Goal: Task Accomplishment & Management: Complete application form

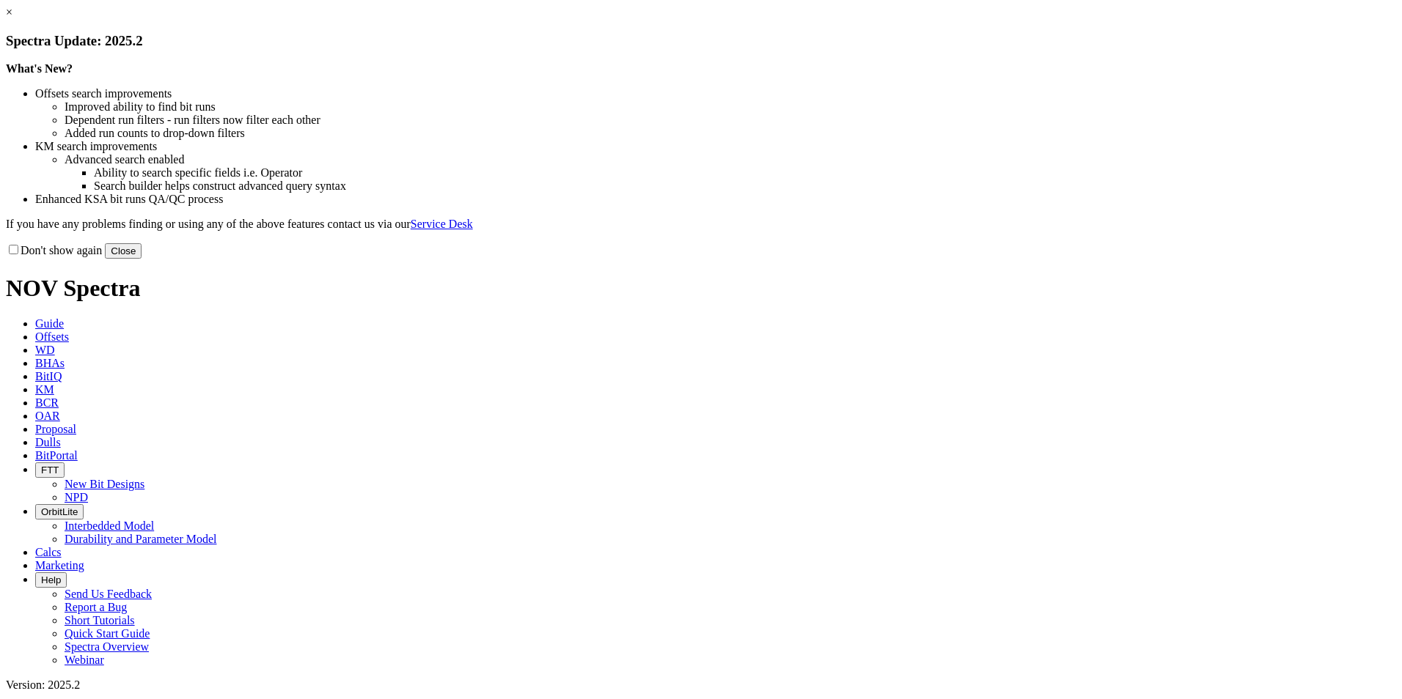
click at [141, 259] on button "Close" at bounding box center [123, 250] width 37 height 15
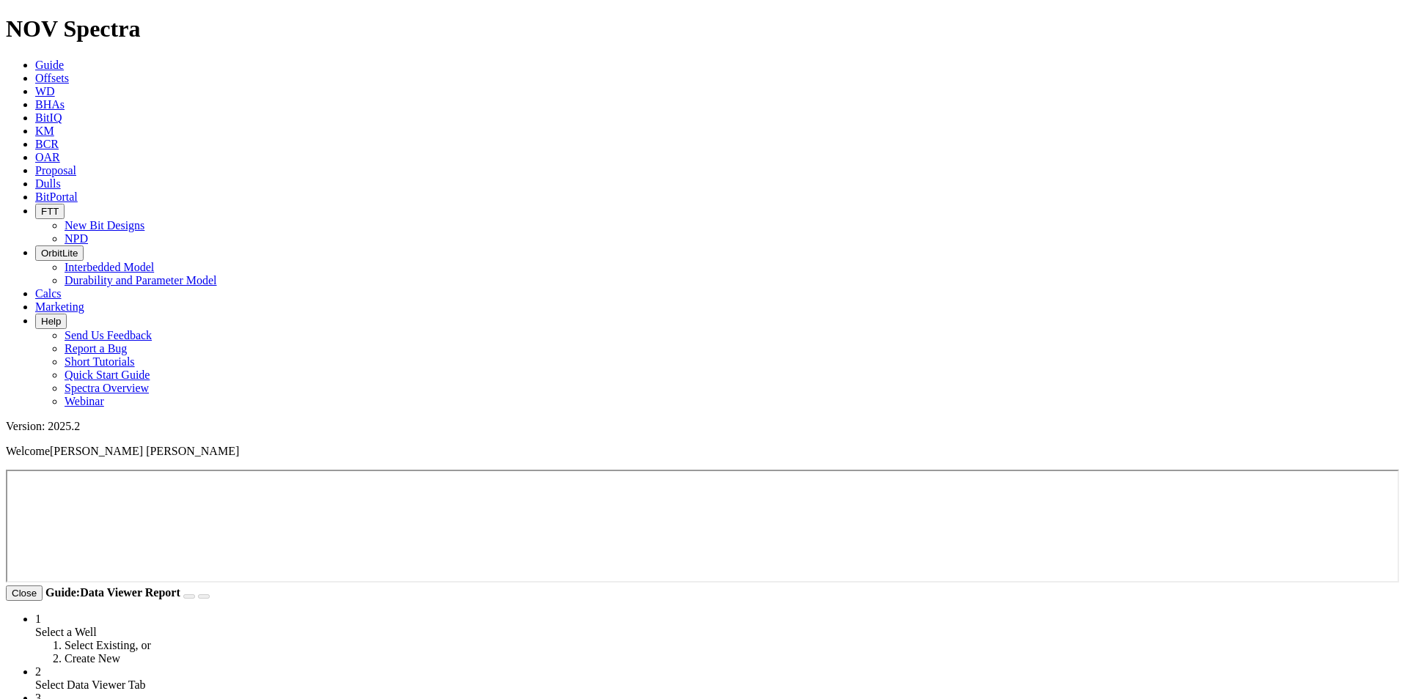
click at [55, 85] on link "WD" at bounding box center [45, 91] width 20 height 12
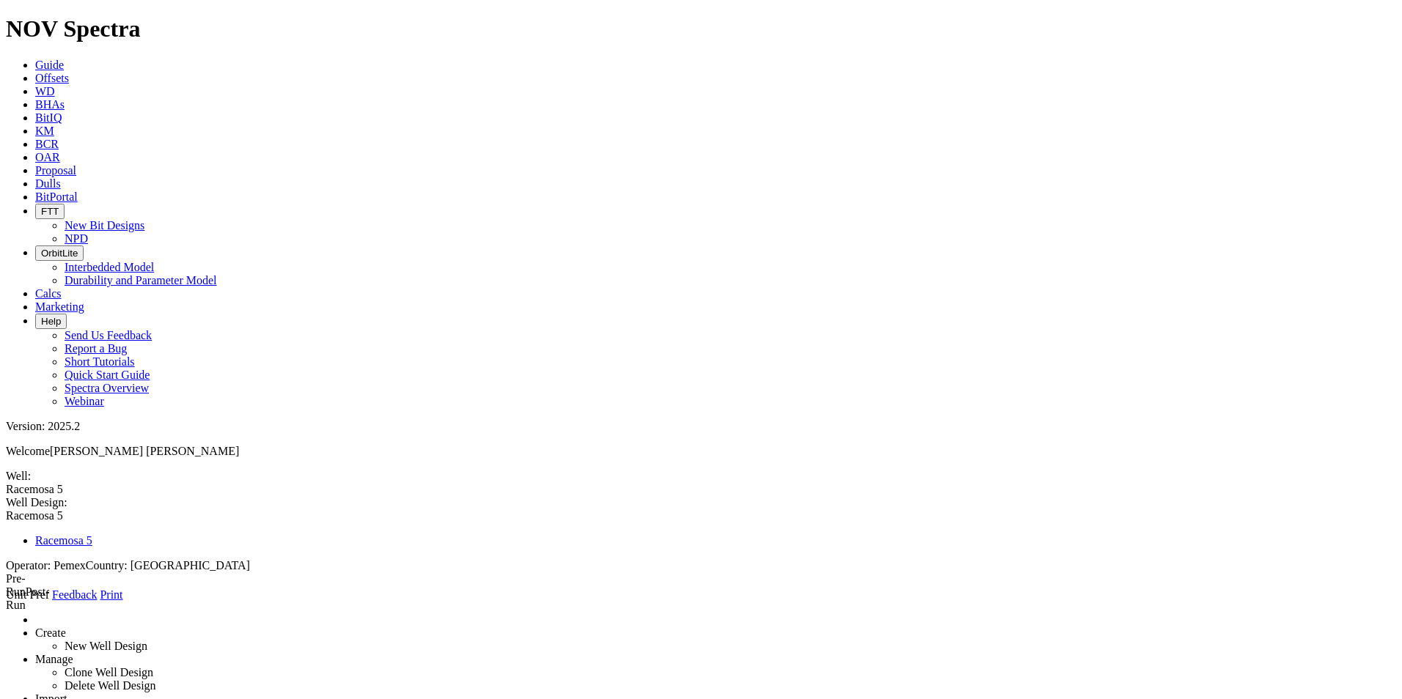
click at [6, 602] on icon at bounding box center [6, 602] width 0 height 0
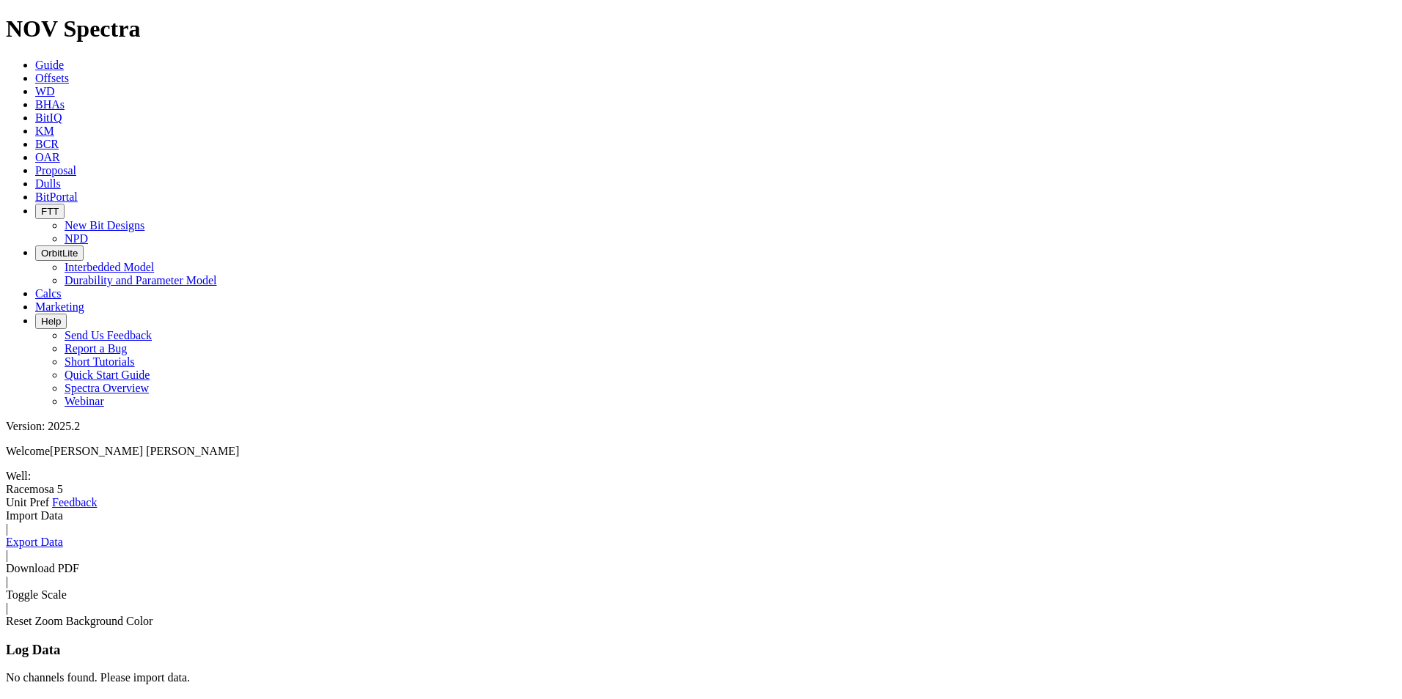
click at [63, 509] on link "Import Data" at bounding box center [34, 515] width 57 height 12
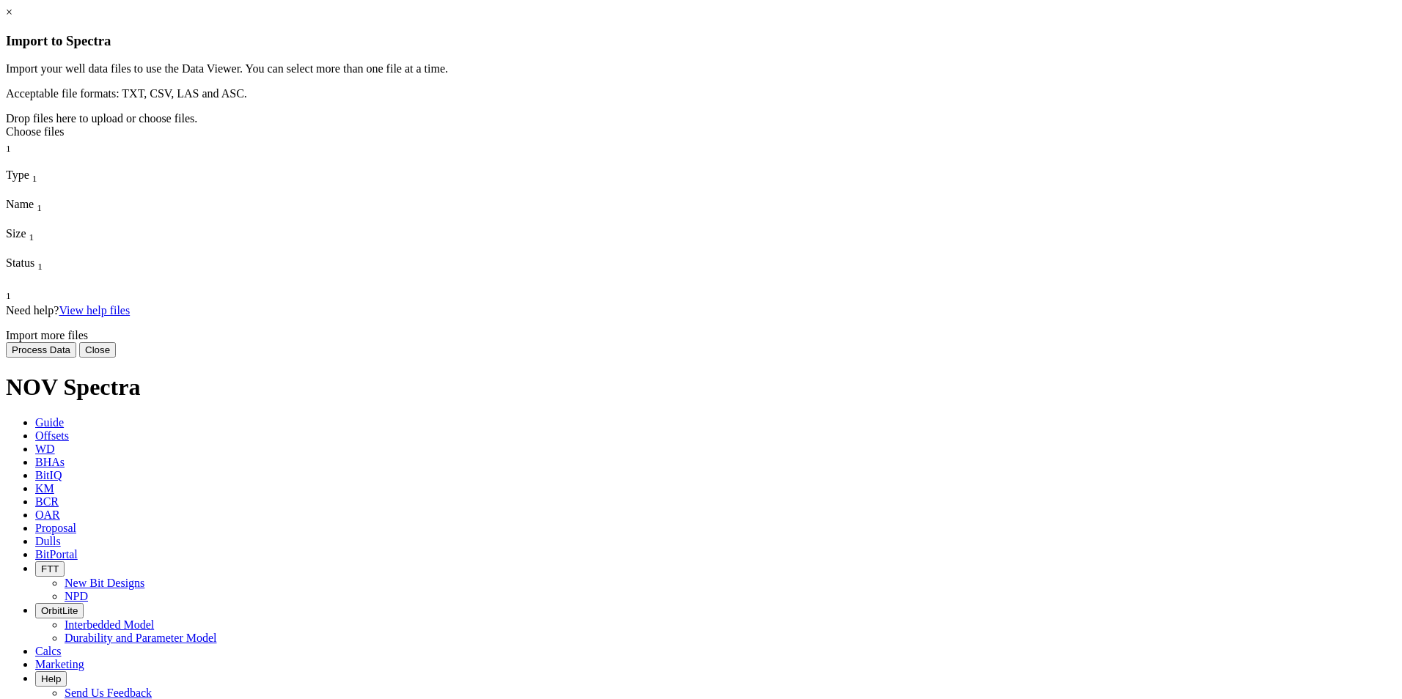
click at [717, 139] on div "Choose files" at bounding box center [701, 131] width 1390 height 13
type input "C:\fakepath\MEM_LUM-4MMP.LAS.csv"
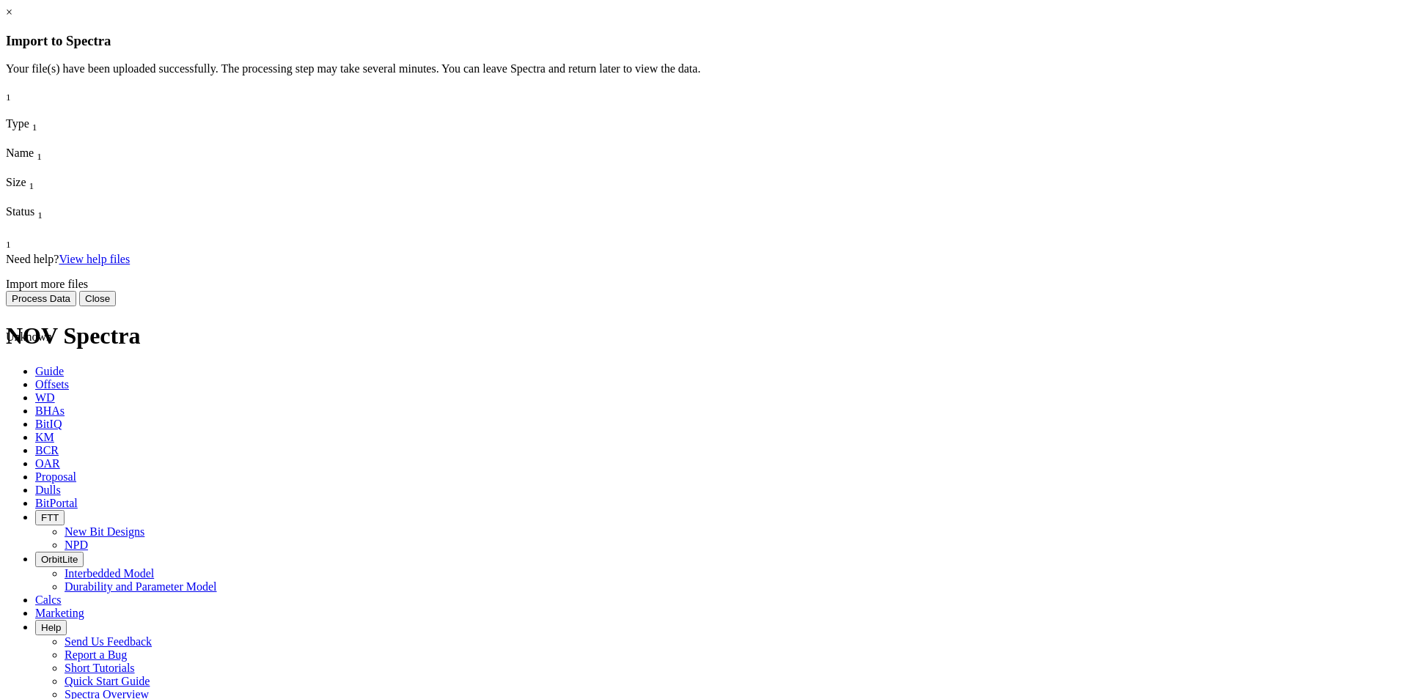
click at [76, 306] on button "Process Data" at bounding box center [41, 298] width 70 height 15
click at [116, 306] on button "Close" at bounding box center [97, 298] width 37 height 15
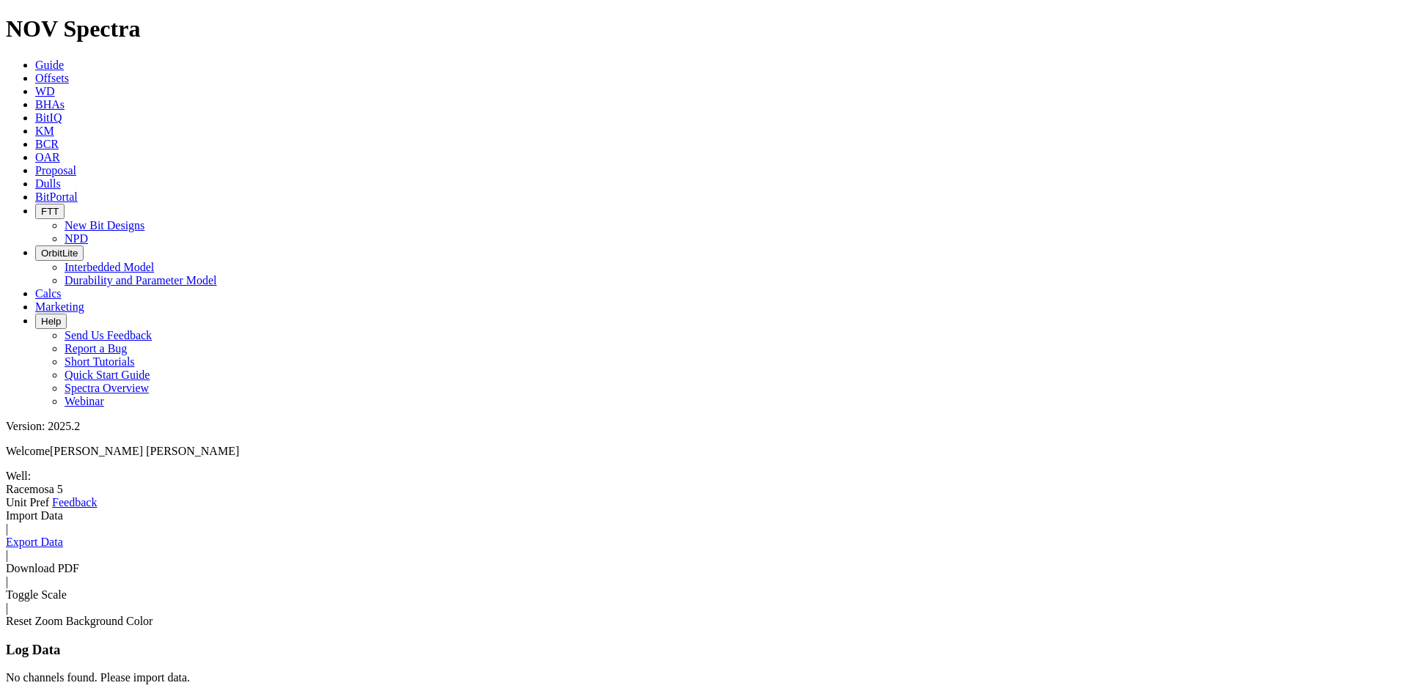
click at [63, 509] on link "Import Data" at bounding box center [34, 515] width 57 height 12
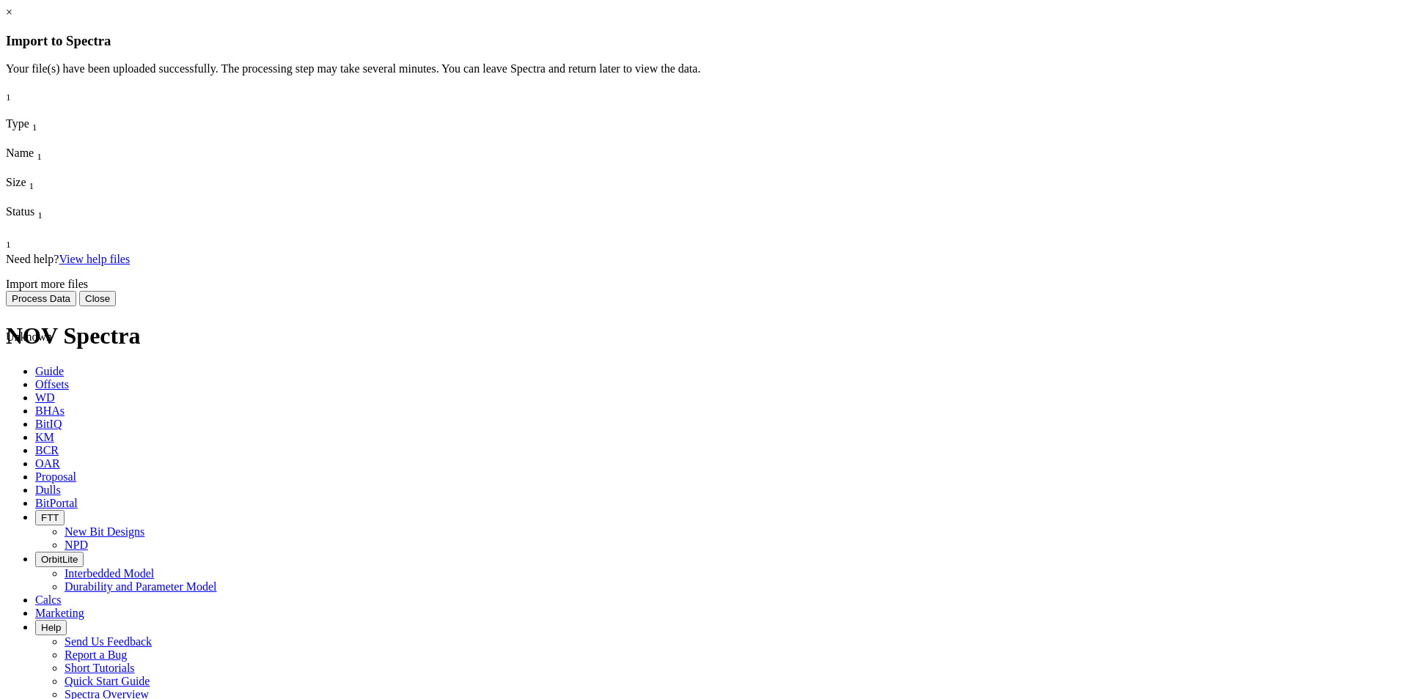
click at [81, 397] on span "MEM_LUM-4MMP.LAS.csv" at bounding box center [44, 410] width 76 height 26
click at [52, 331] on span "Unknown" at bounding box center [29, 337] width 46 height 12
click at [76, 306] on button "Process Data" at bounding box center [41, 298] width 70 height 15
click at [81, 397] on span "MEM_LUM-4MMP.LAS.csv" at bounding box center [44, 410] width 76 height 26
click at [116, 306] on button "Close" at bounding box center [97, 298] width 37 height 15
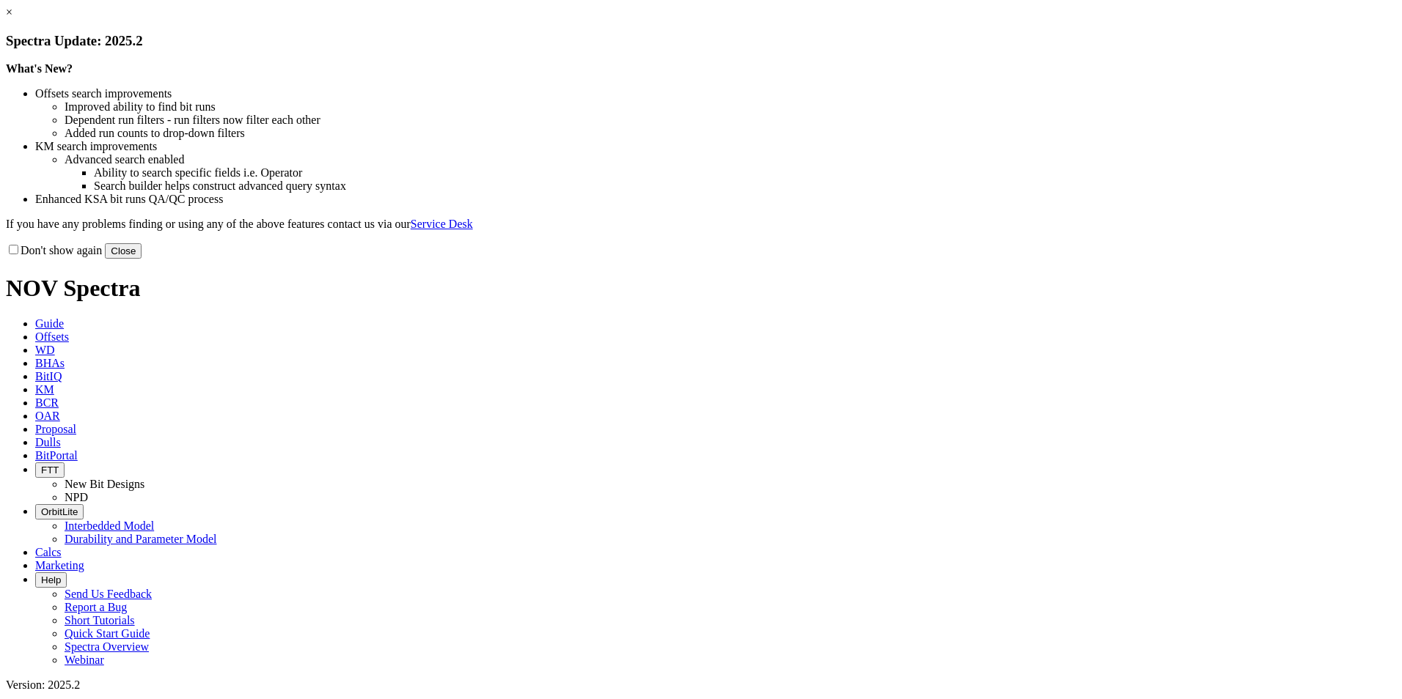
click at [141, 259] on button "Close" at bounding box center [123, 250] width 37 height 15
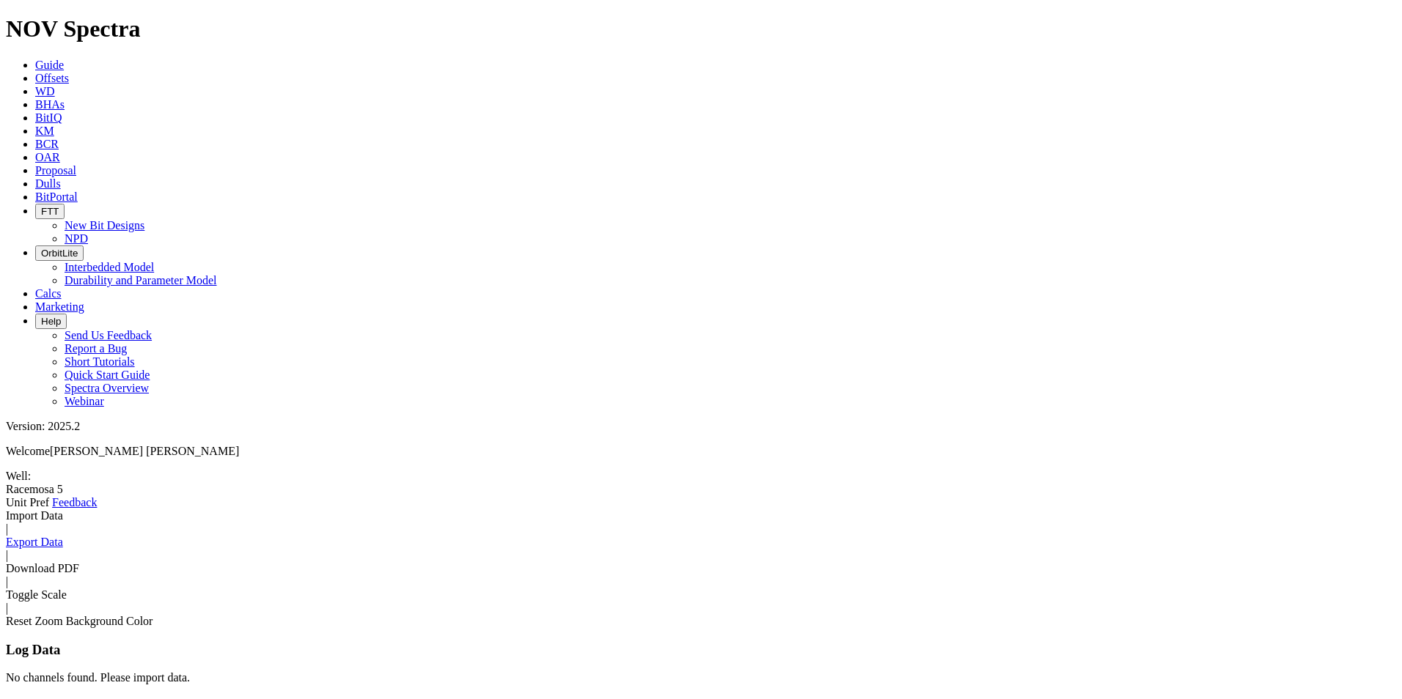
click at [63, 509] on link "Import Data" at bounding box center [34, 515] width 57 height 12
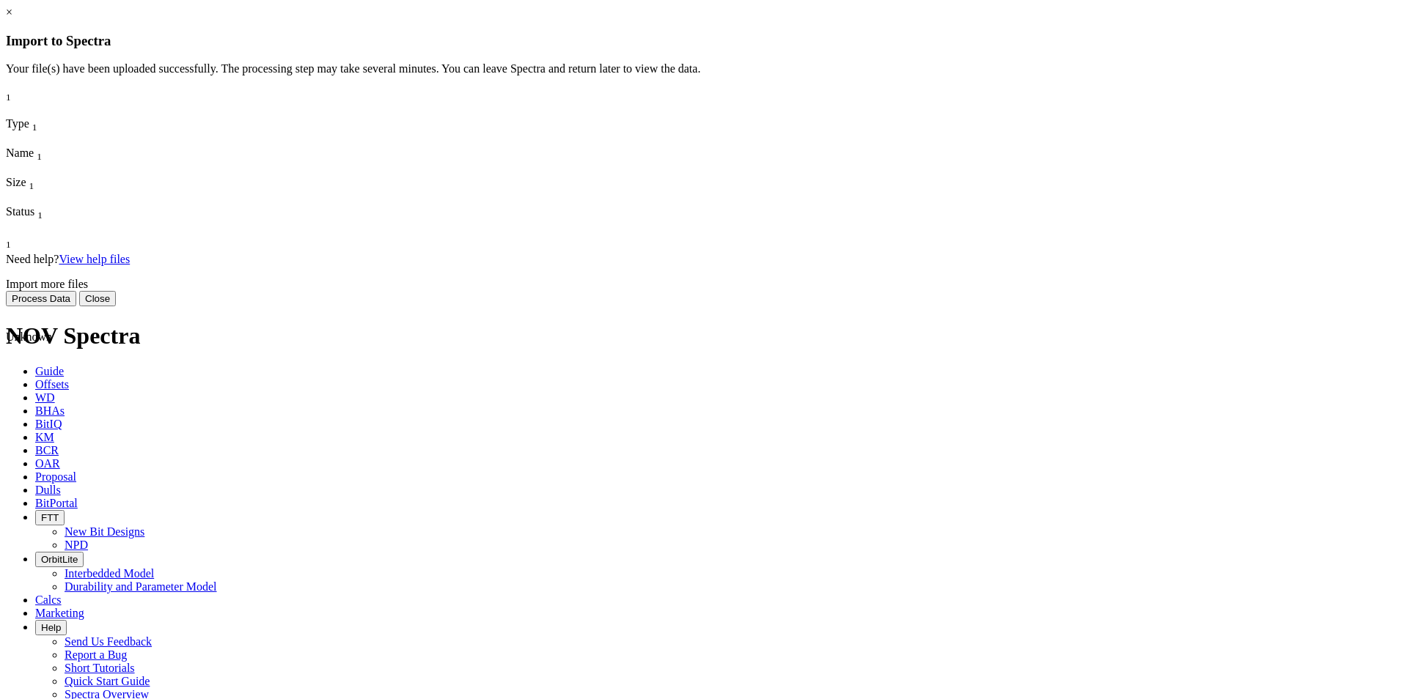
click at [76, 306] on button "Process Data" at bounding box center [41, 298] width 70 height 15
click at [130, 265] on link "View help files" at bounding box center [94, 259] width 71 height 12
click at [81, 397] on span "MEM_LUM-4MMP.LAS.csv" at bounding box center [44, 410] width 76 height 26
click at [6, 265] on icon at bounding box center [6, 265] width 0 height 0
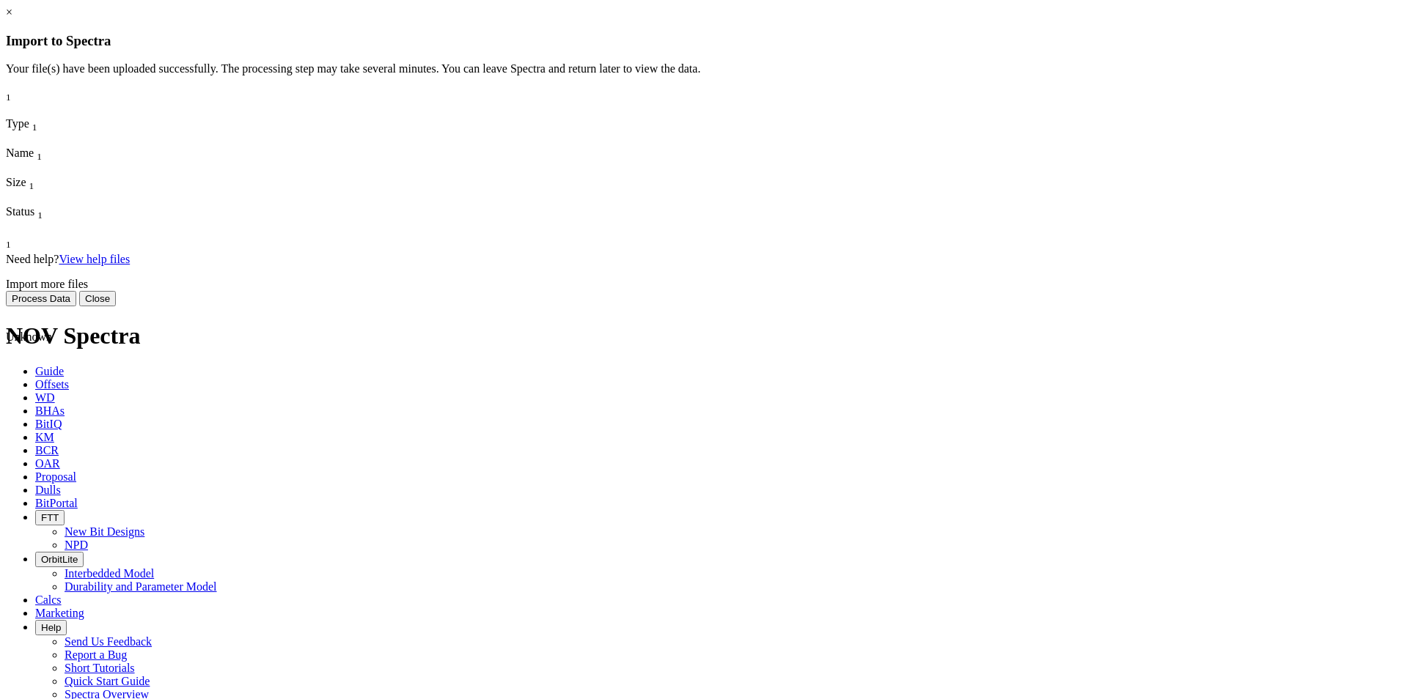
click at [76, 306] on button "Process Data" at bounding box center [41, 298] width 70 height 15
click at [116, 306] on button "Close" at bounding box center [97, 298] width 37 height 15
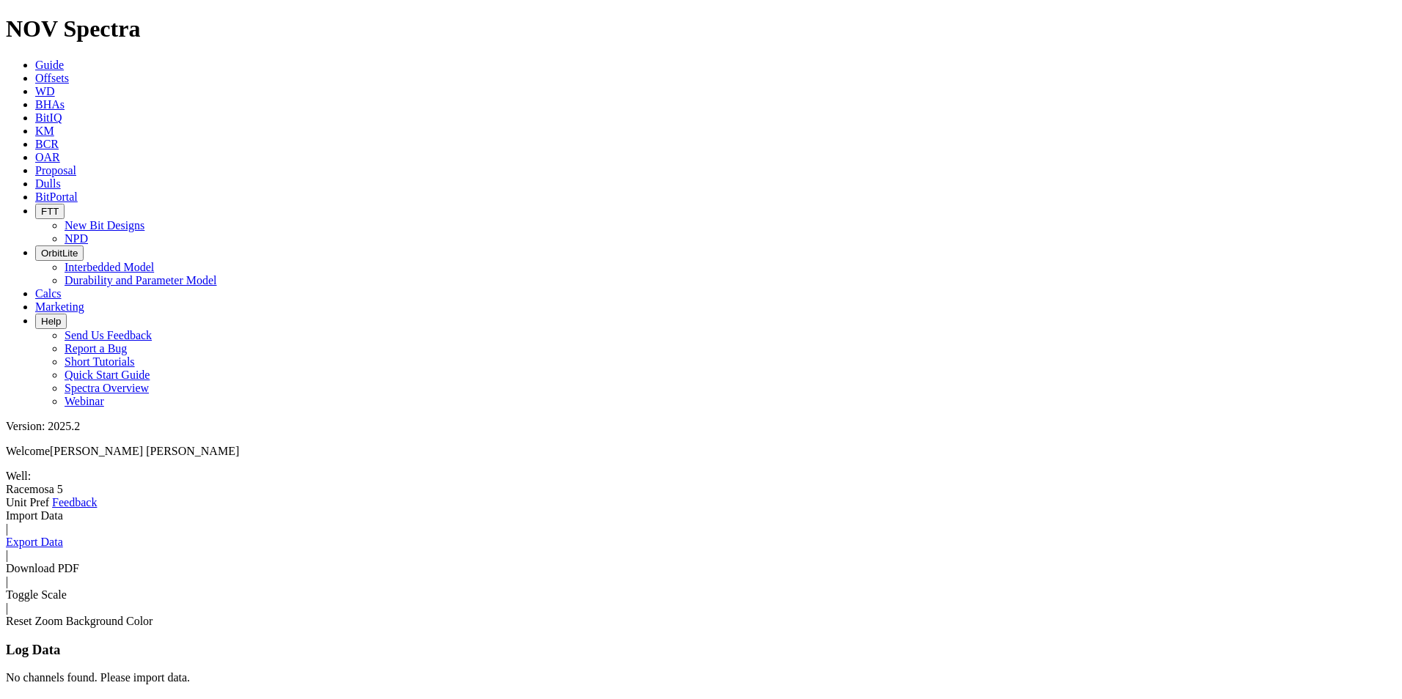
click at [63, 615] on link "Reset Zoom" at bounding box center [34, 621] width 57 height 12
click at [63, 536] on link "Export Data" at bounding box center [34, 542] width 57 height 12
click at [63, 509] on link "Import Data" at bounding box center [34, 515] width 57 height 12
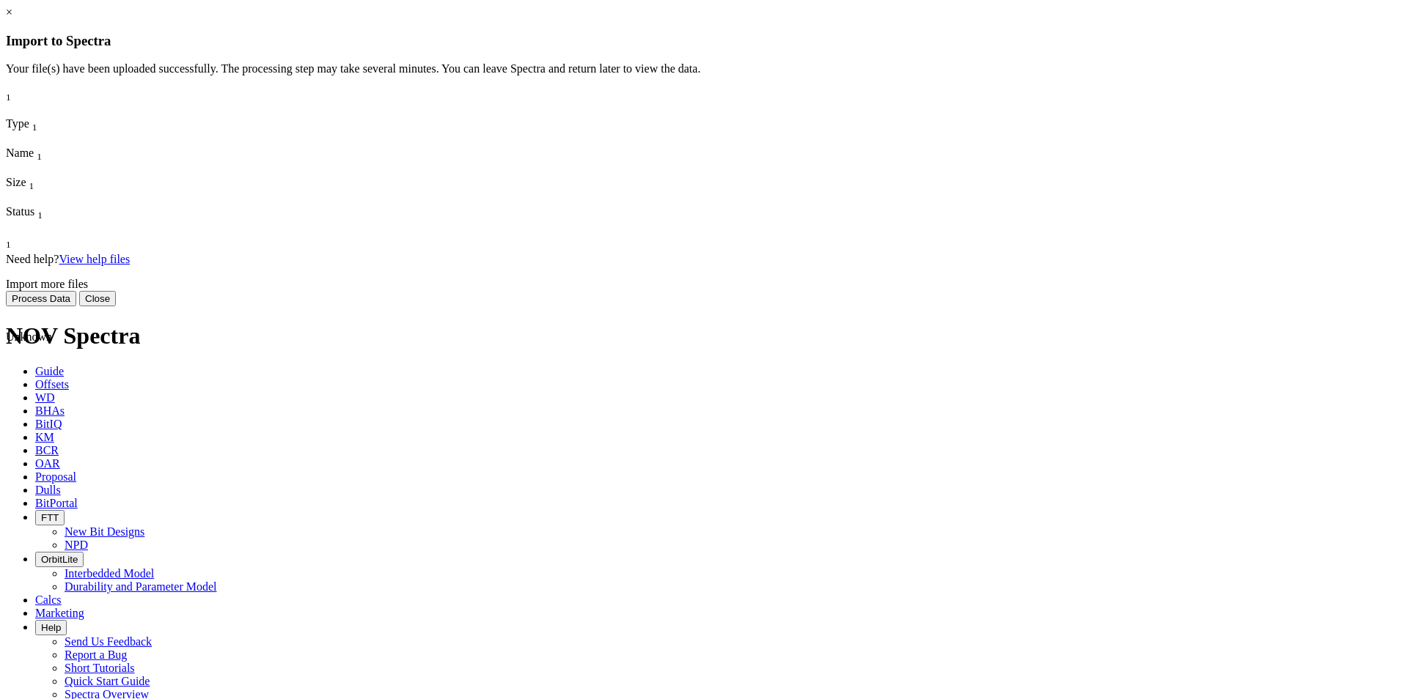
click at [81, 397] on span "MEM_LUM-4MMP.LAS.csv" at bounding box center [44, 410] width 76 height 26
click at [116, 306] on button "Close" at bounding box center [97, 298] width 37 height 15
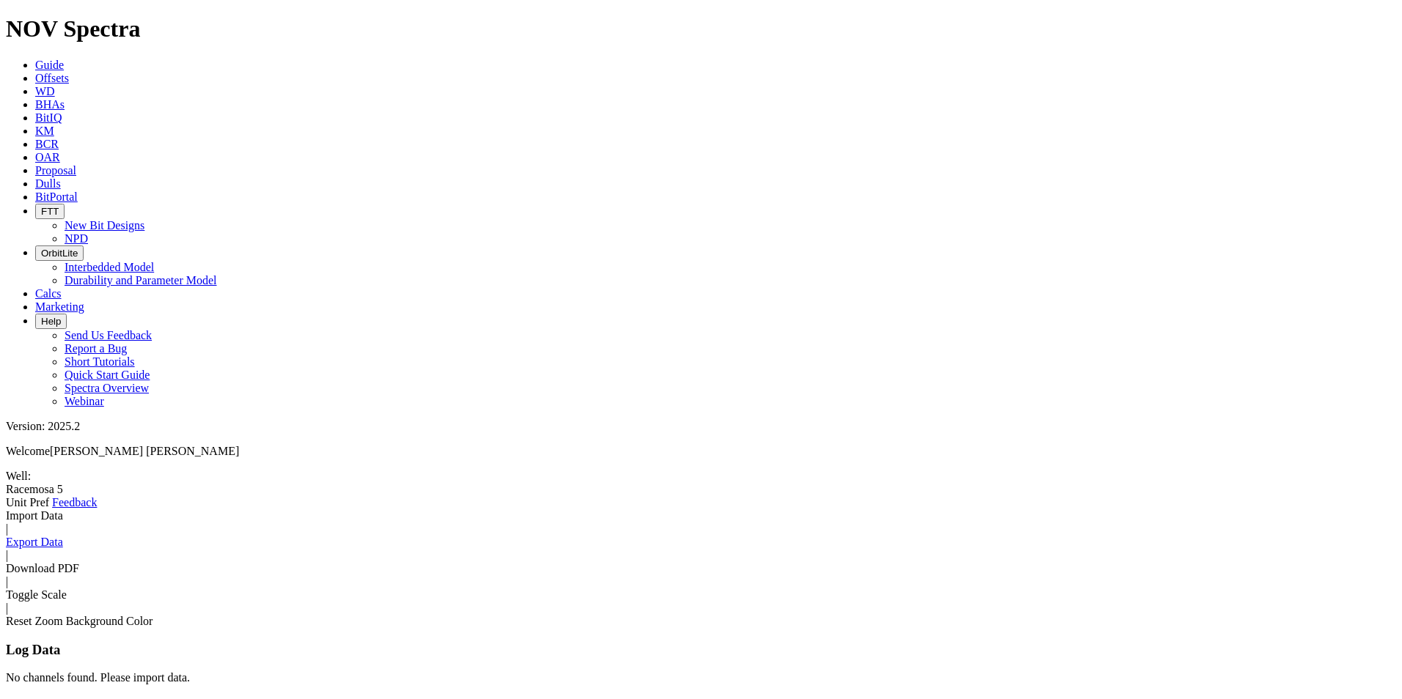
click at [63, 509] on link "Import Data" at bounding box center [34, 515] width 57 height 12
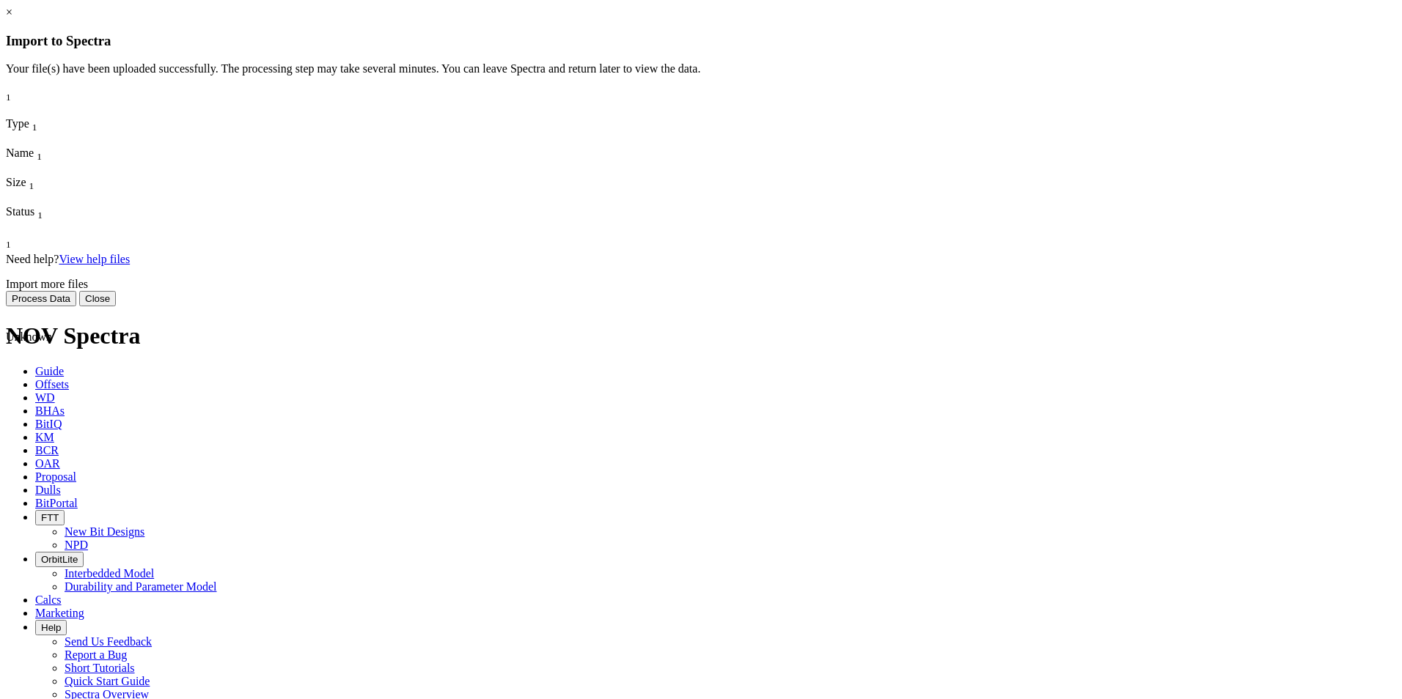
click at [6, 595] on span at bounding box center [6, 595] width 0 height 0
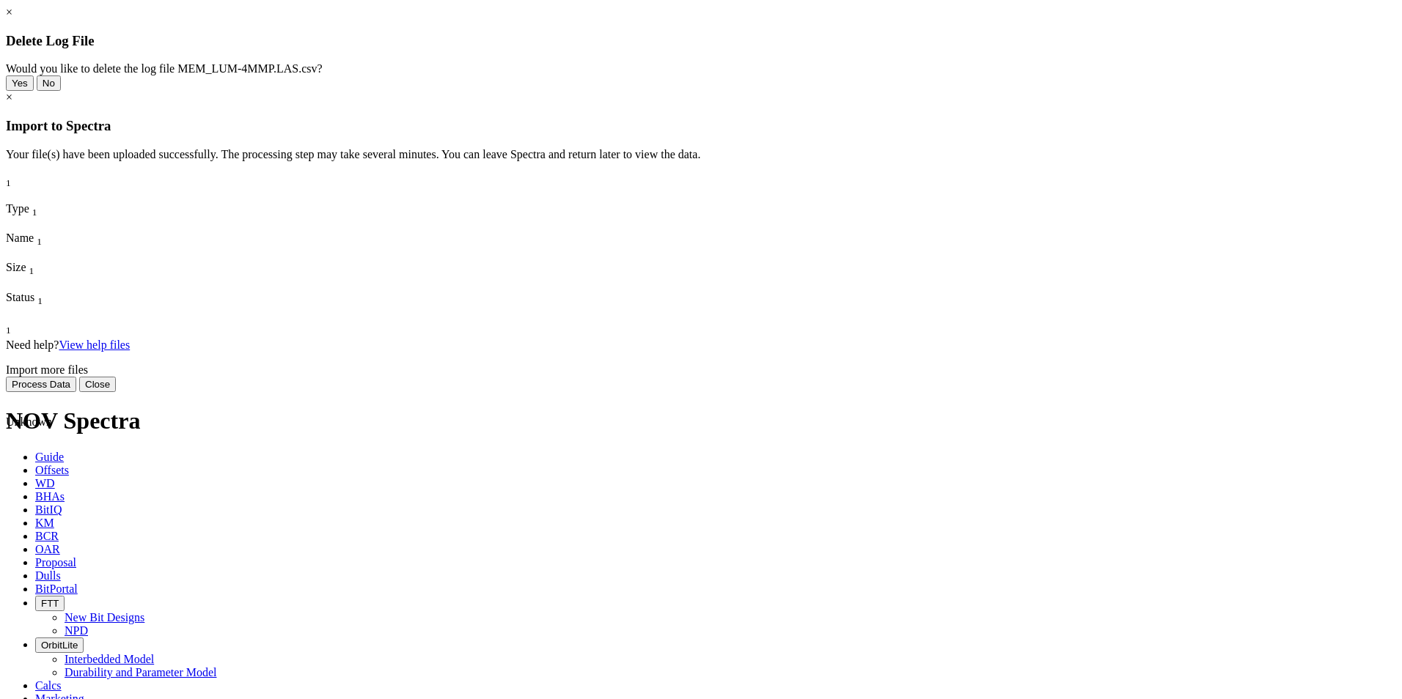
click at [34, 91] on button "Yes" at bounding box center [20, 83] width 28 height 15
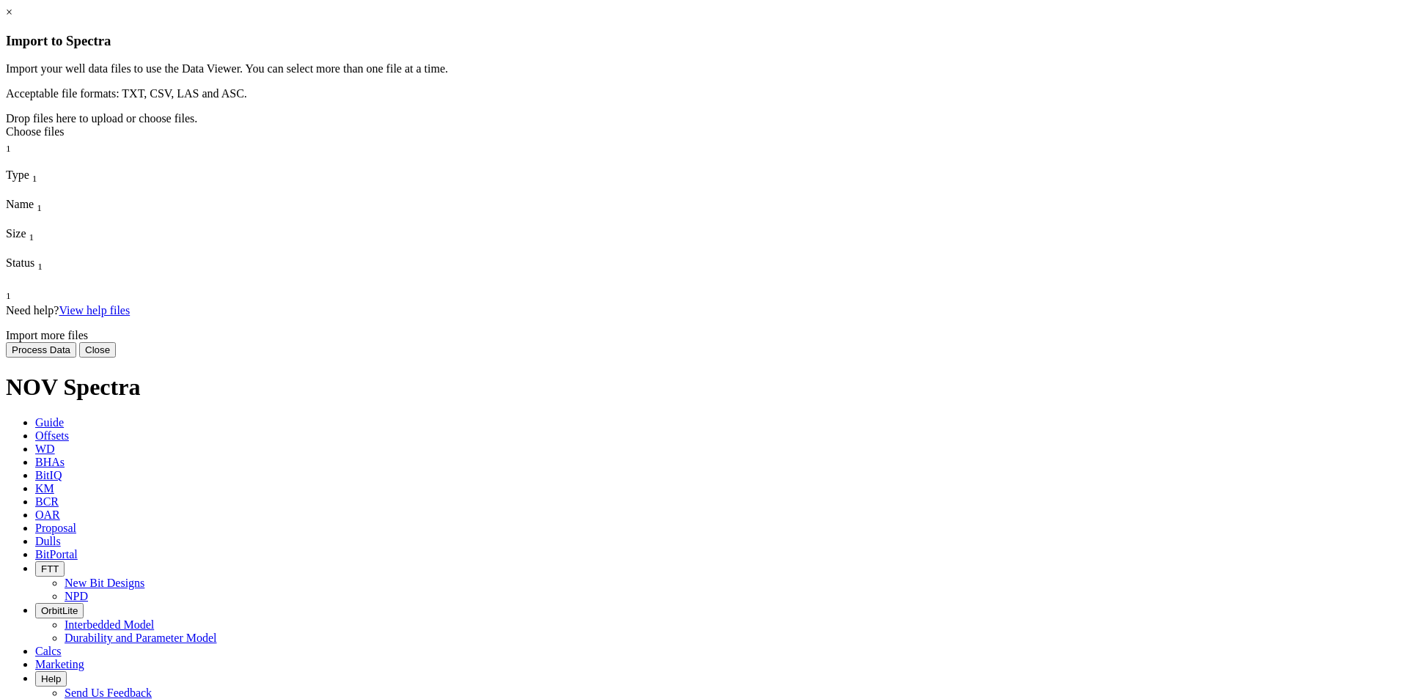
click at [703, 139] on div "Choose files" at bounding box center [701, 131] width 1390 height 13
type input "C:\fakepath\MEM_LUM-4MMP.LAS.csv"
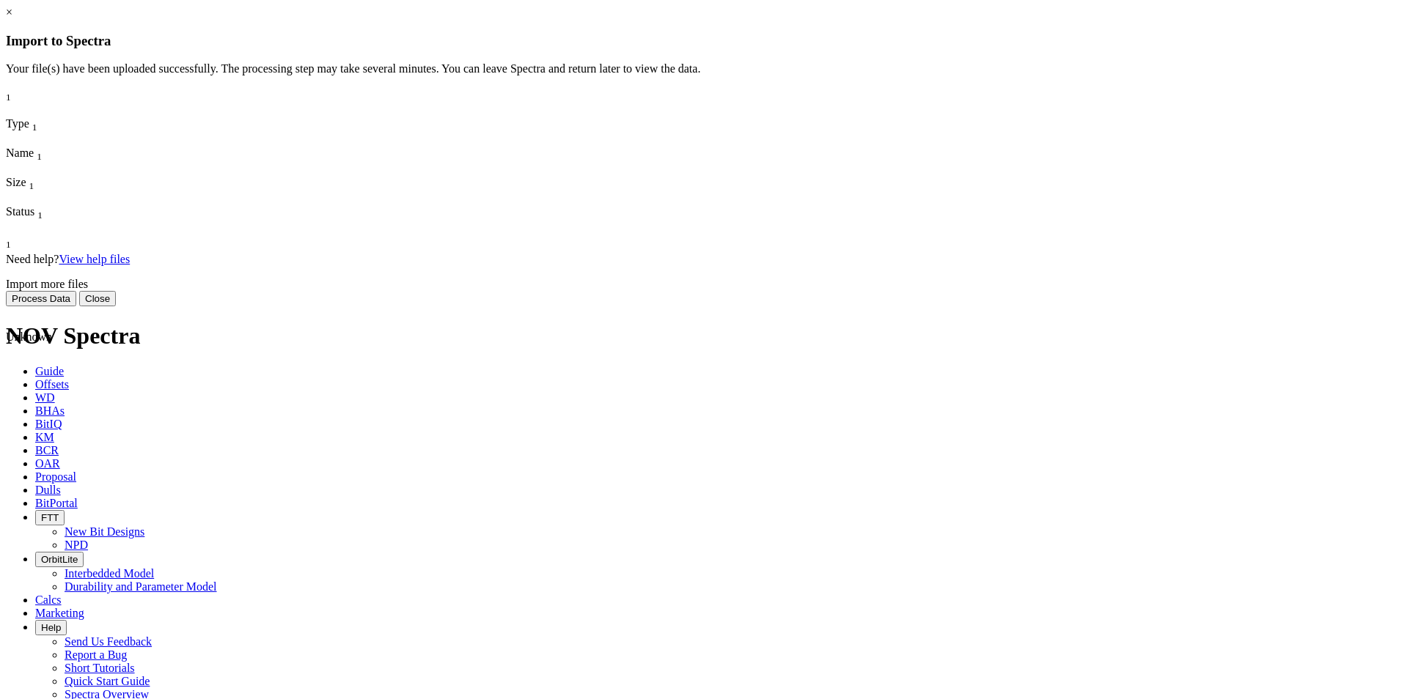
click at [730, 306] on div "× Import to Spectra Import your well data files to use the Data Viewer. You can…" at bounding box center [701, 156] width 1390 height 301
click at [76, 306] on button "Process Data" at bounding box center [41, 298] width 70 height 15
click at [116, 306] on button "Close" at bounding box center [97, 298] width 37 height 15
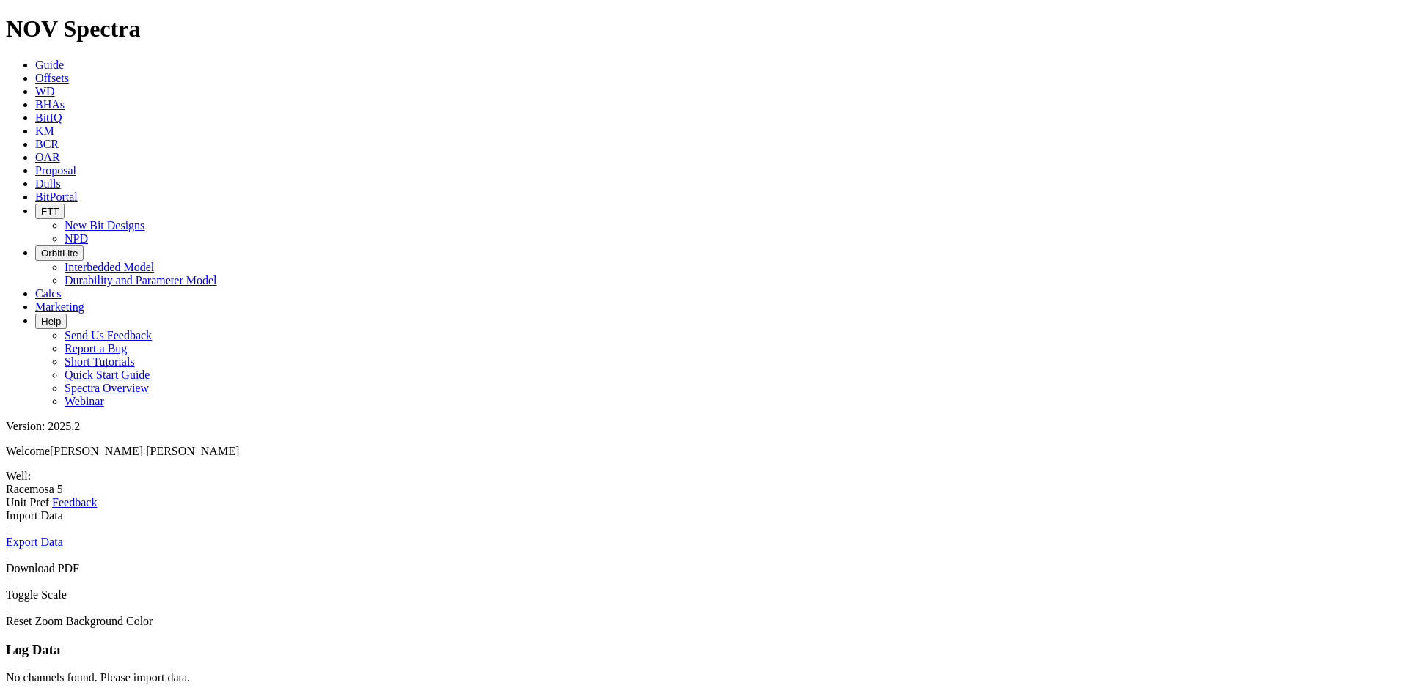
click at [63, 509] on link "Import Data" at bounding box center [34, 515] width 57 height 12
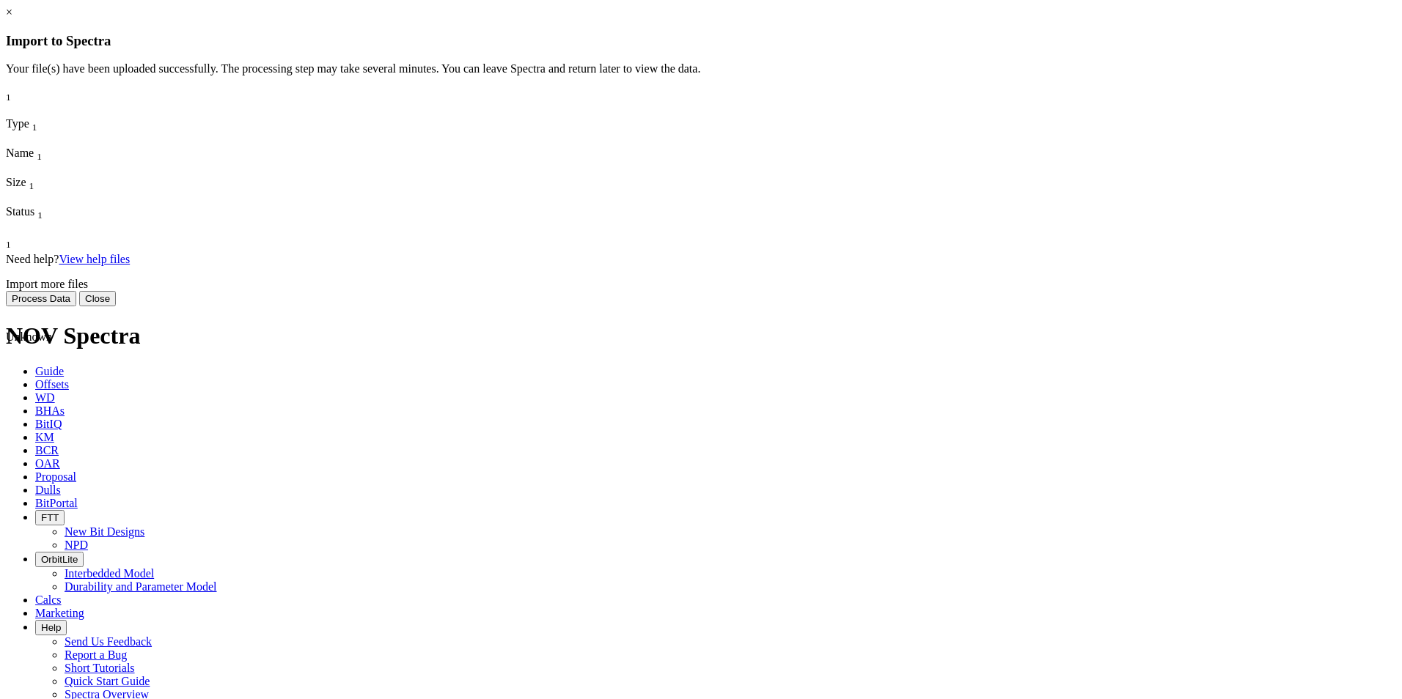
click at [81, 397] on span "MEM_LUM-4MMP.LAS.csv" at bounding box center [44, 410] width 76 height 26
click at [52, 331] on span "Unknown" at bounding box center [29, 337] width 46 height 12
click at [6, 265] on icon at bounding box center [6, 265] width 0 height 0
click at [52, 331] on span "Unknown" at bounding box center [29, 337] width 46 height 12
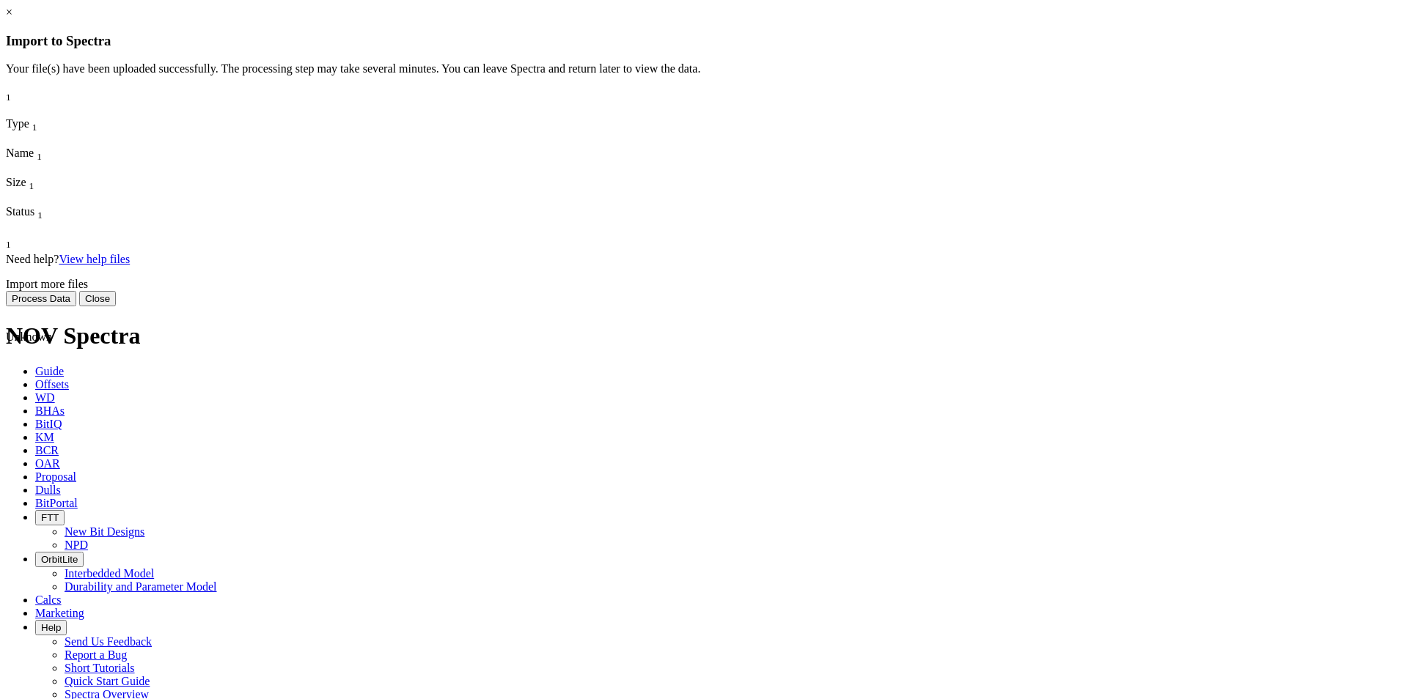
click at [52, 331] on span "Unknown" at bounding box center [29, 337] width 46 height 12
click at [76, 306] on button "Process Data" at bounding box center [41, 298] width 70 height 15
click at [116, 306] on button "Close" at bounding box center [97, 298] width 37 height 15
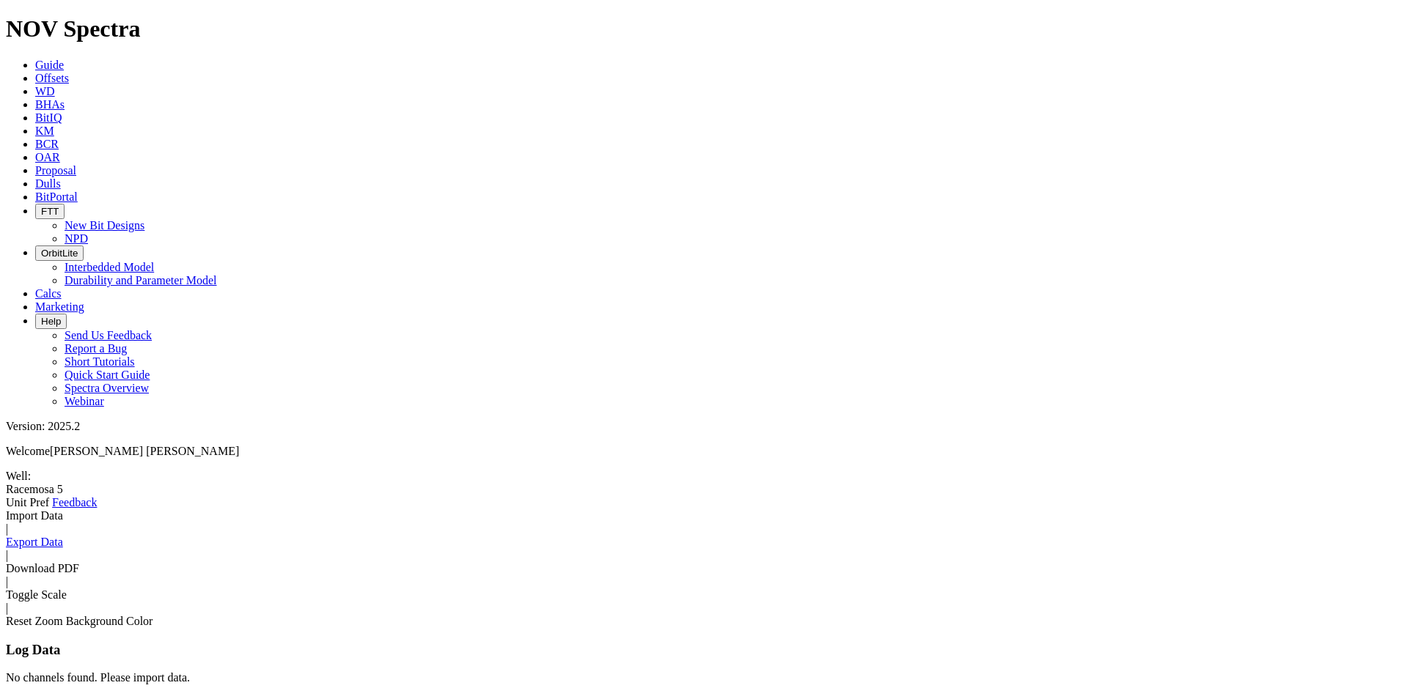
click at [63, 509] on link "Import Data" at bounding box center [34, 515] width 57 height 12
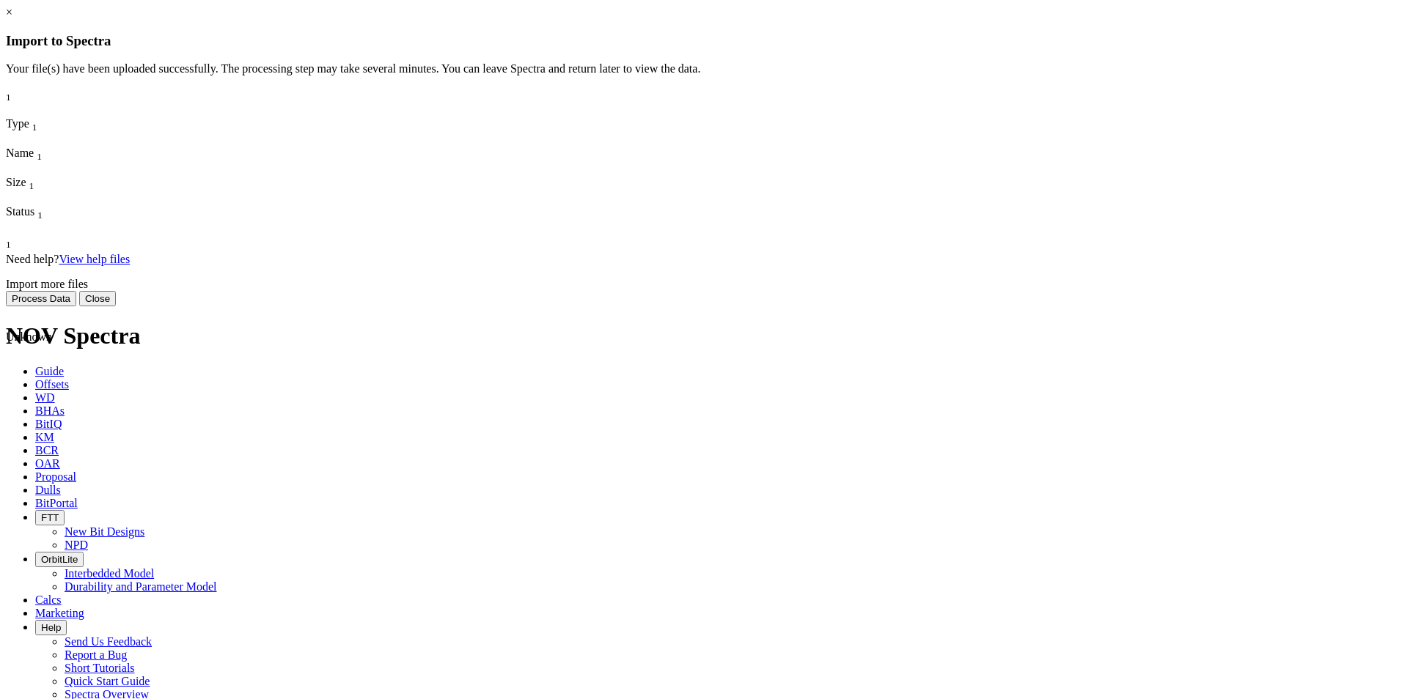
click at [6, 595] on span at bounding box center [6, 595] width 0 height 0
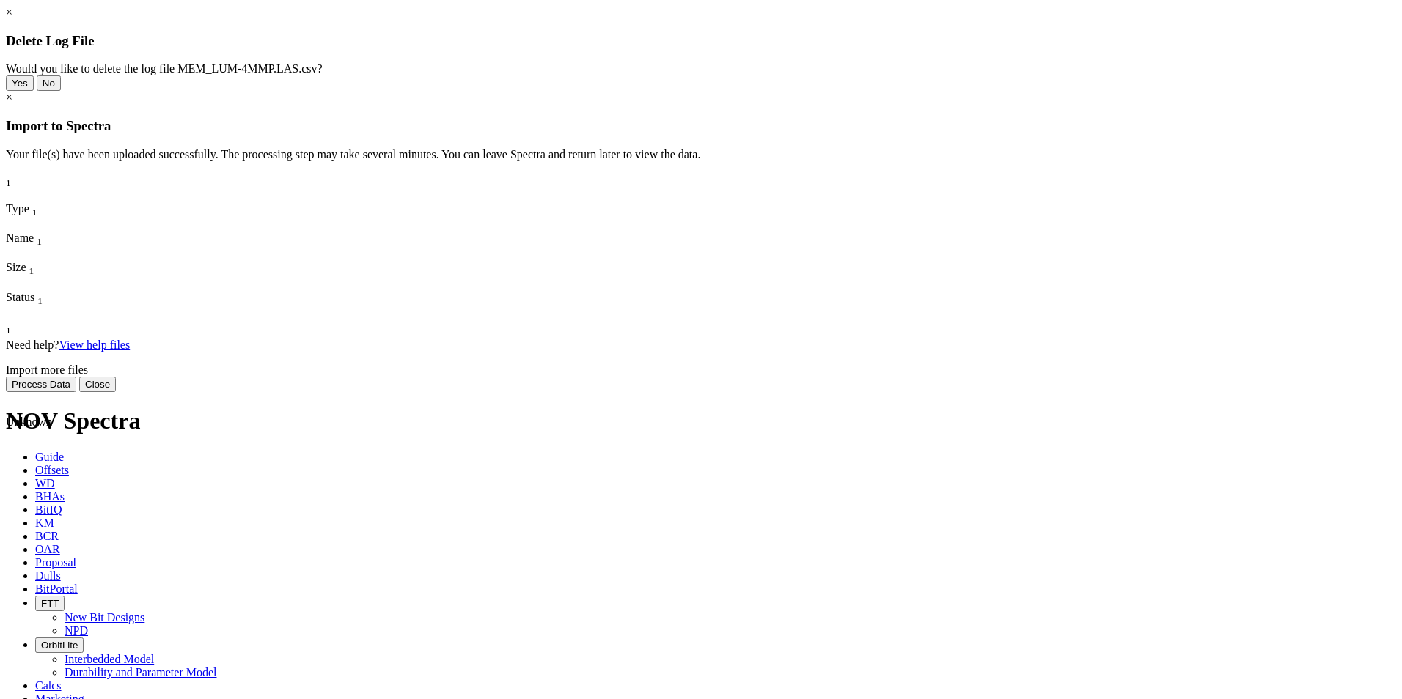
click at [34, 91] on button "Yes" at bounding box center [20, 83] width 28 height 15
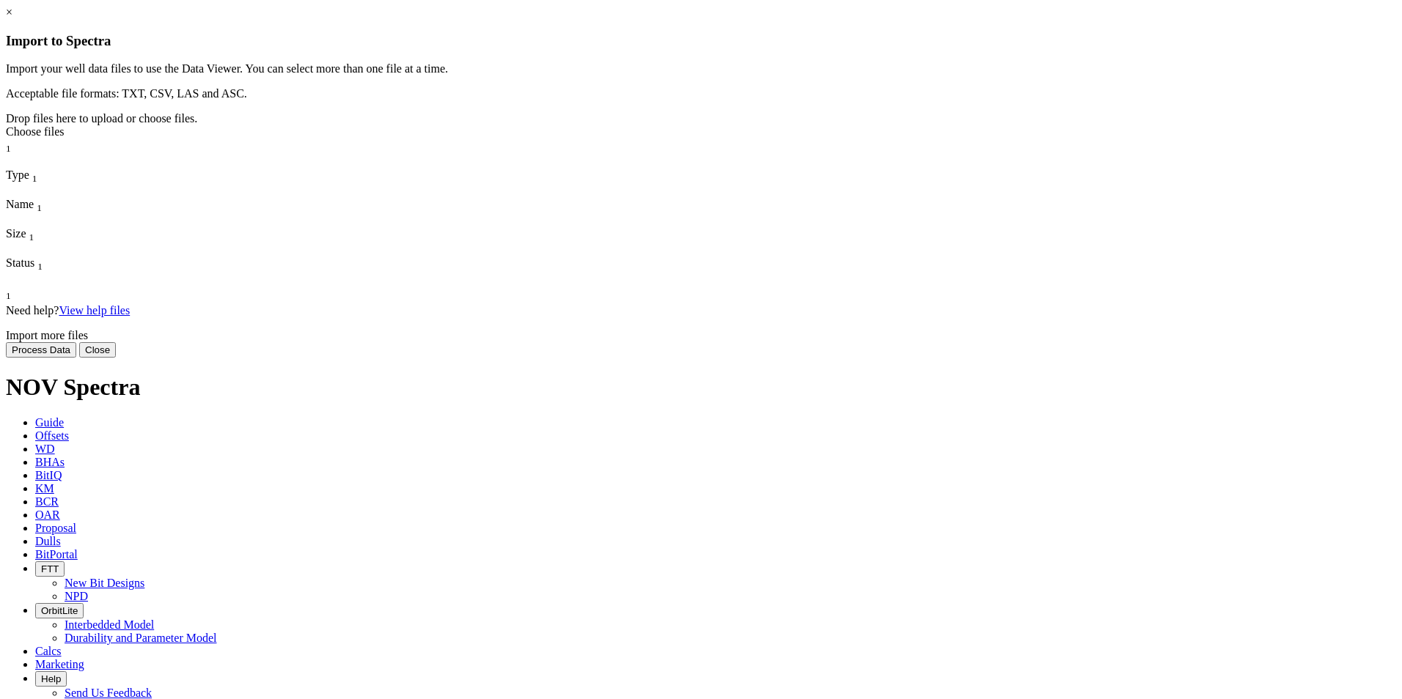
click at [693, 139] on div "Choose files" at bounding box center [701, 131] width 1390 height 13
type input "C:\fakepath\MEM_LUM-4MMP ucs.xlsx"
click at [701, 139] on div "Choose files" at bounding box center [701, 131] width 1390 height 13
type input "C:\fakepath\MEM_LUM-4MMP.LAS.csv"
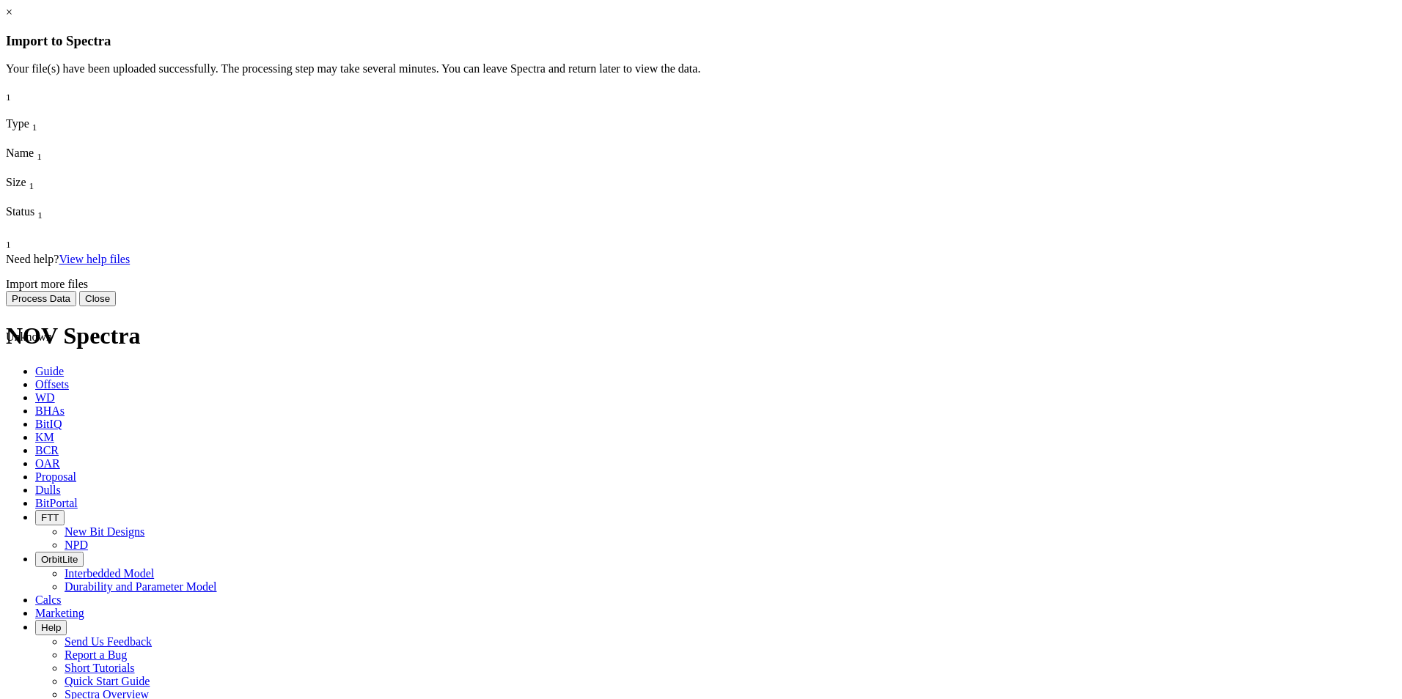
click at [116, 306] on button "Close" at bounding box center [97, 298] width 37 height 15
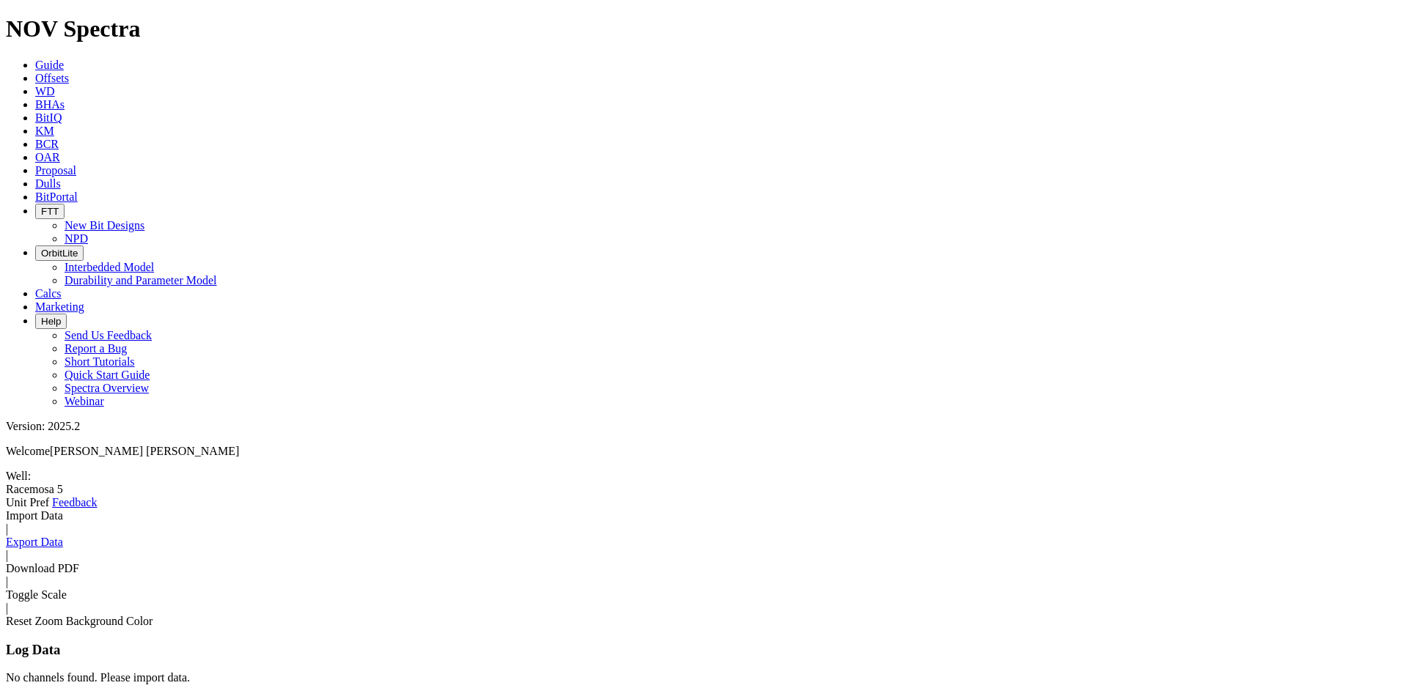
click at [63, 509] on link "Import Data" at bounding box center [34, 515] width 57 height 12
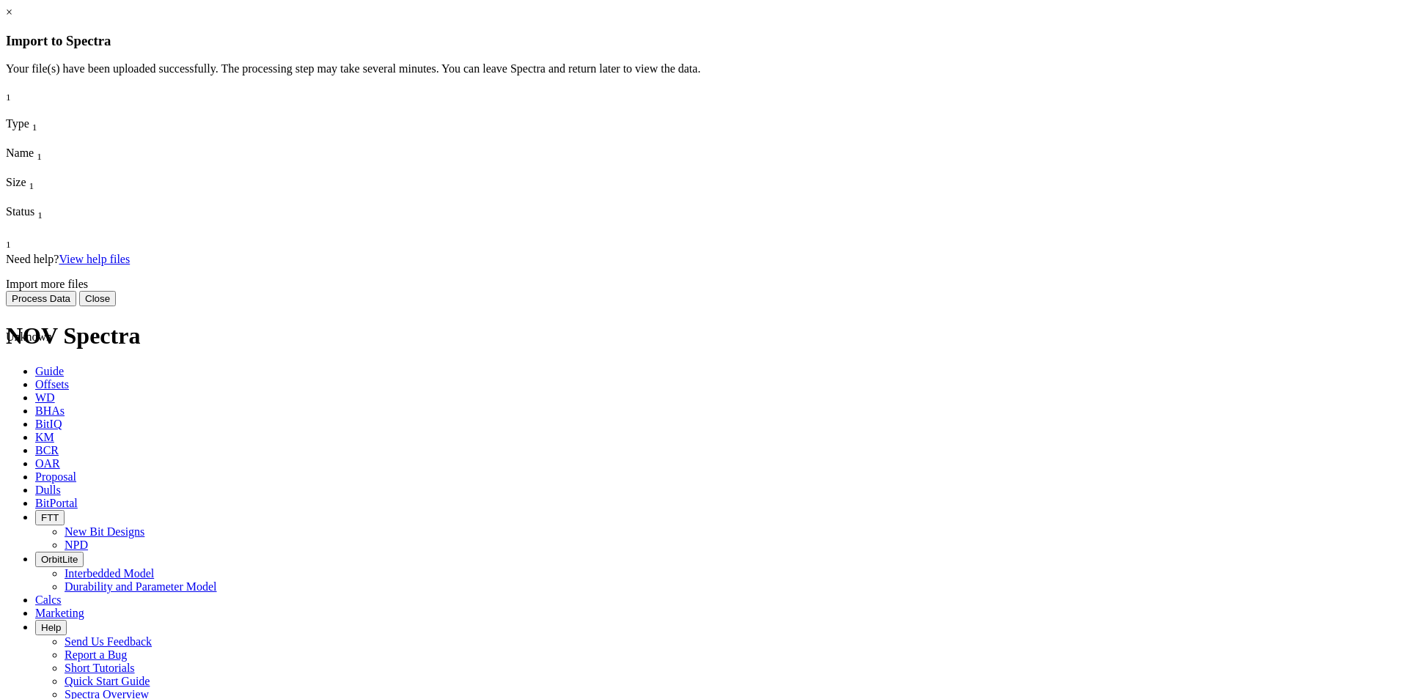
click at [6, 595] on span at bounding box center [6, 595] width 0 height 0
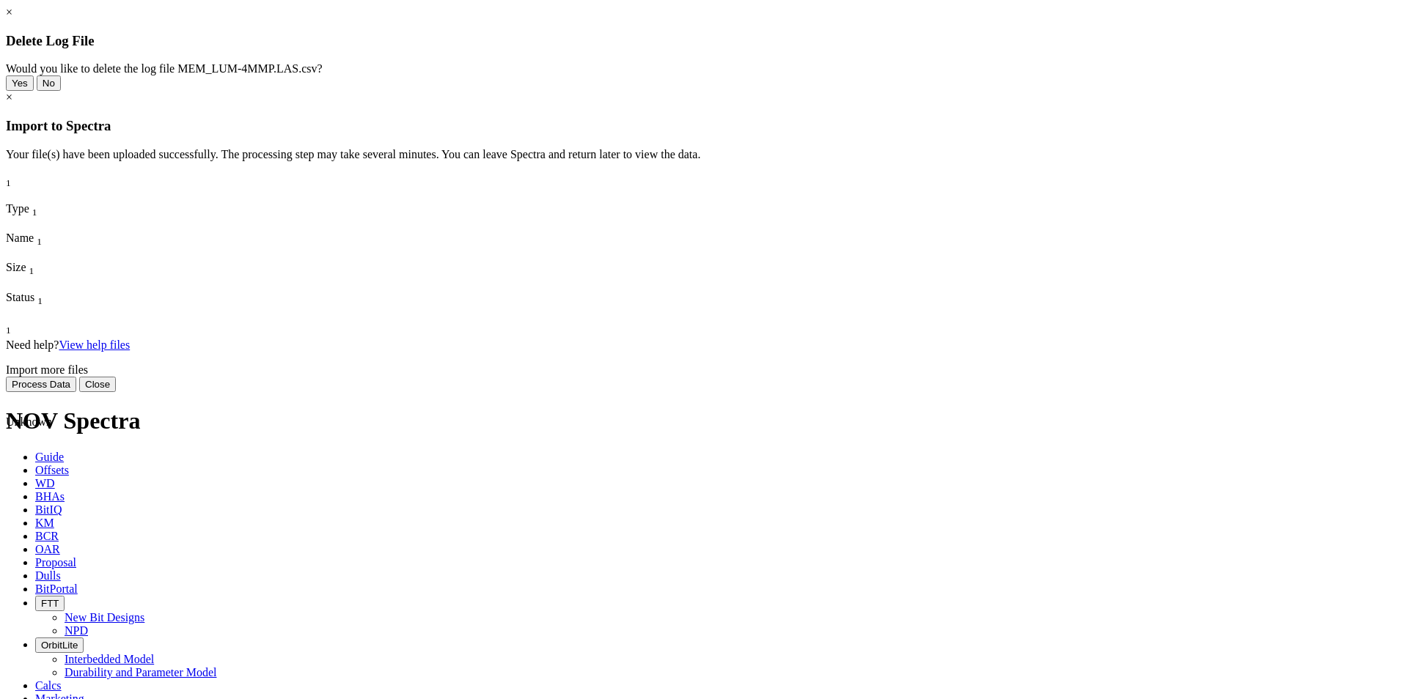
click at [34, 91] on button "Yes" at bounding box center [20, 83] width 28 height 15
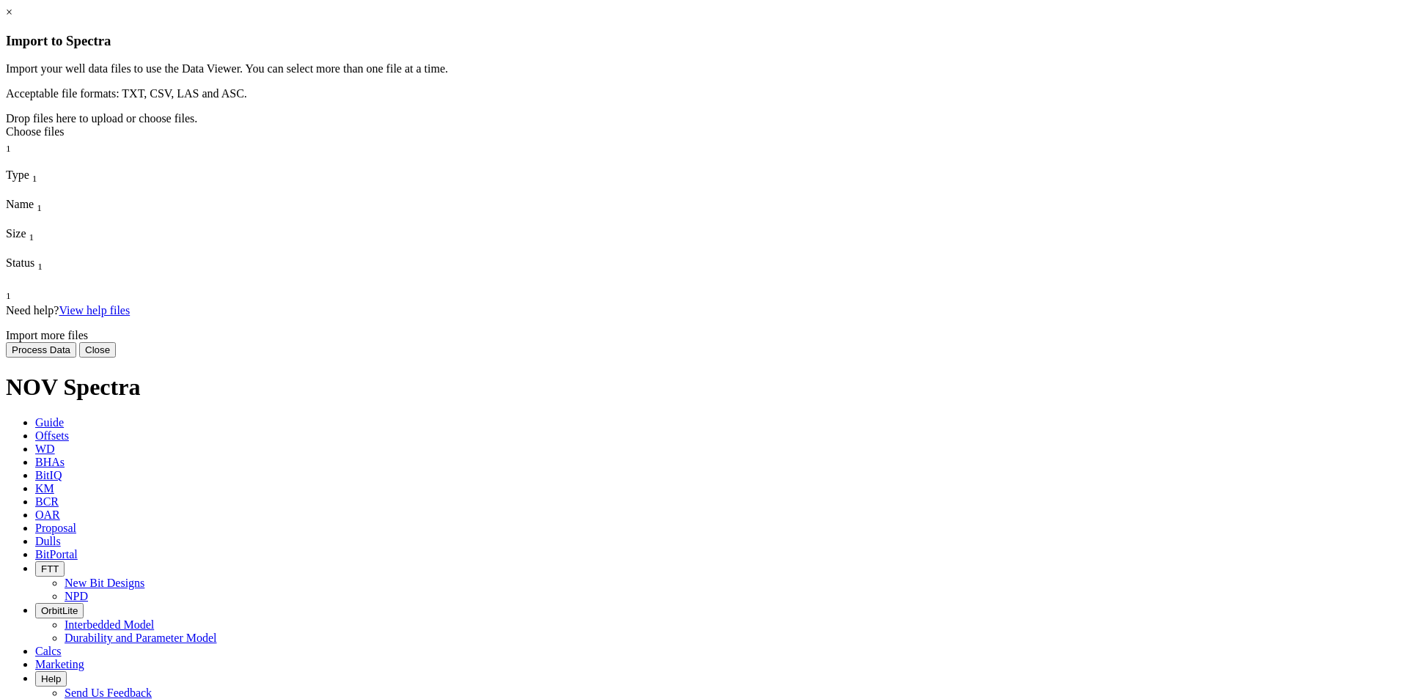
click at [698, 139] on div "Choose files" at bounding box center [701, 131] width 1390 height 13
type input "C:\fakepath\MEM [PERSON_NAME]-4.csv"
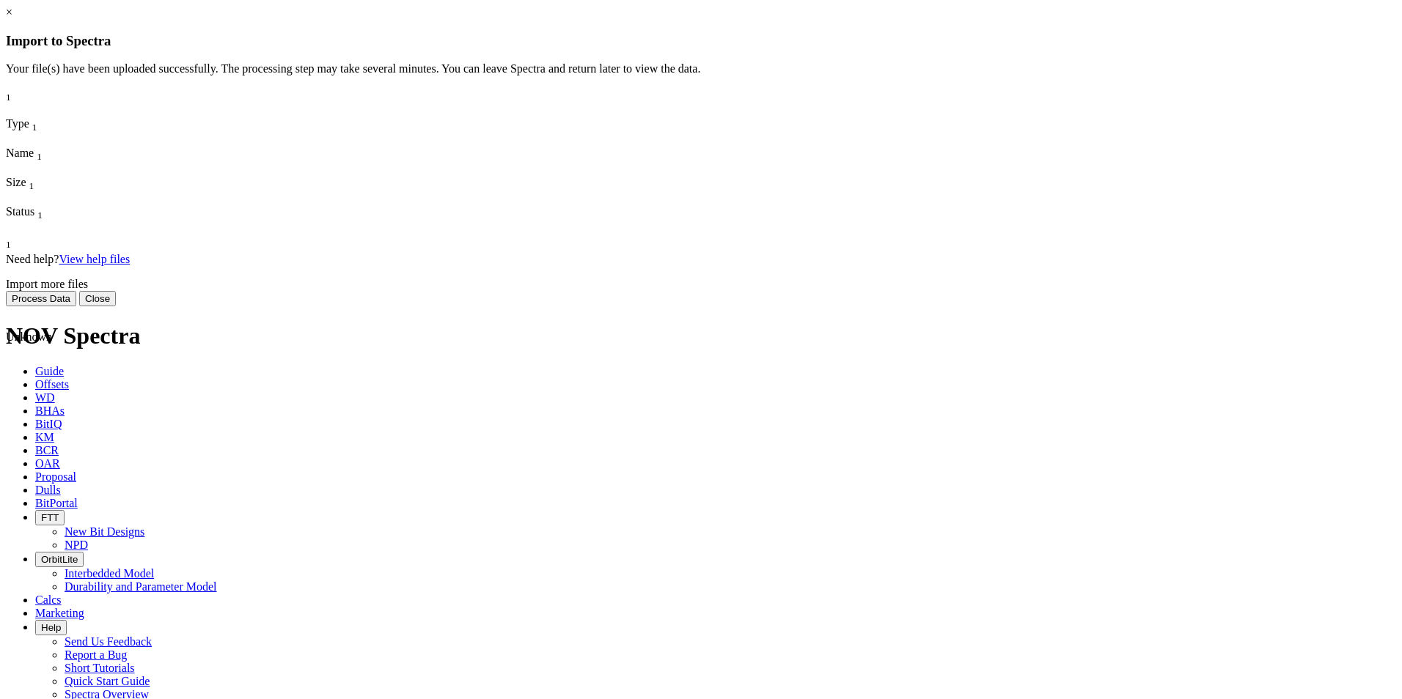
click at [76, 306] on button "Process Data" at bounding box center [41, 298] width 70 height 15
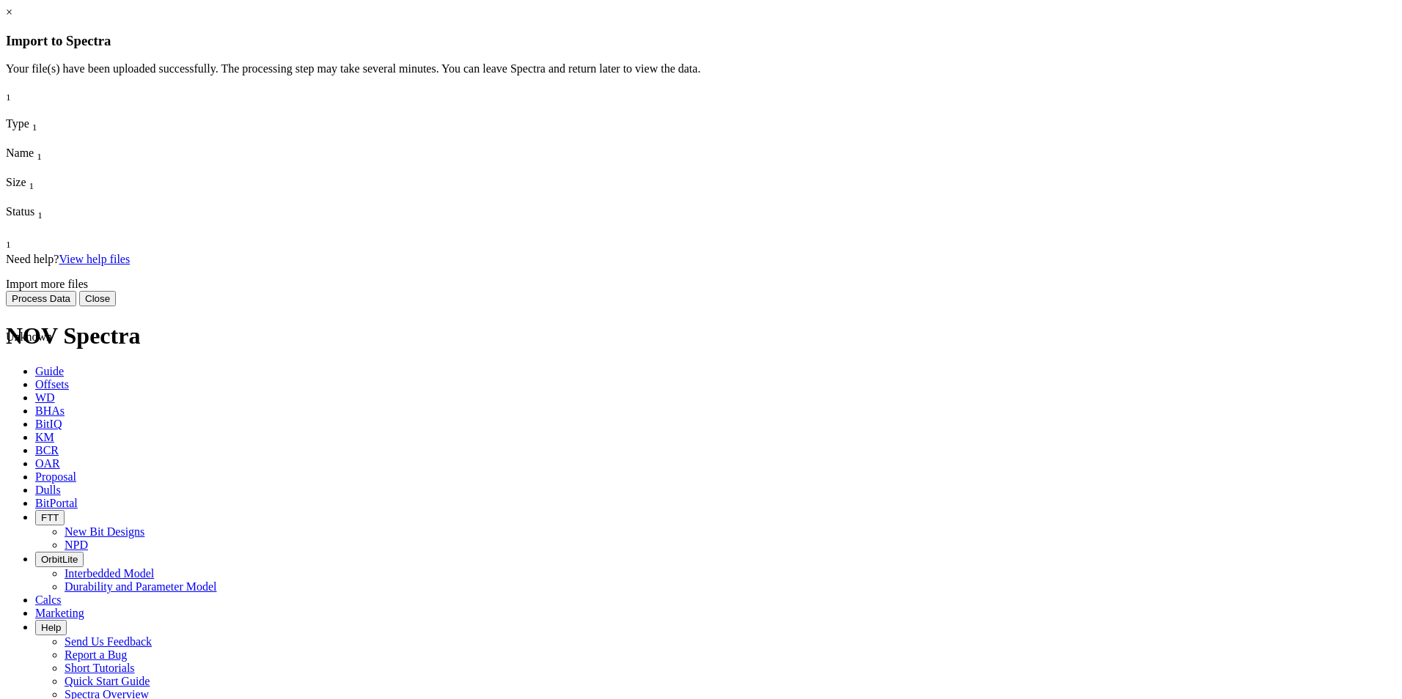
click at [76, 306] on button "Process Data" at bounding box center [41, 298] width 70 height 15
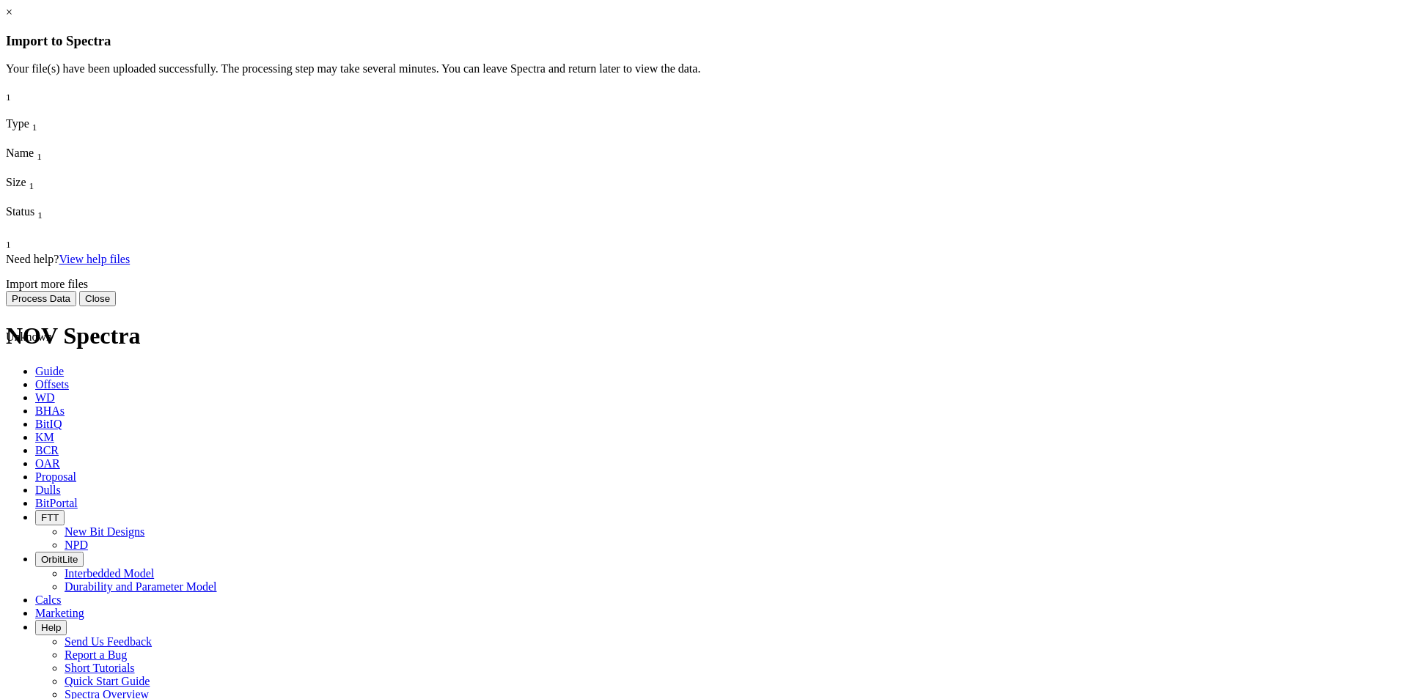
click at [76, 306] on button "Process Data" at bounding box center [41, 298] width 70 height 15
click at [130, 265] on link "View help files" at bounding box center [94, 259] width 71 height 12
click at [76, 306] on button "Process Data" at bounding box center [41, 298] width 70 height 15
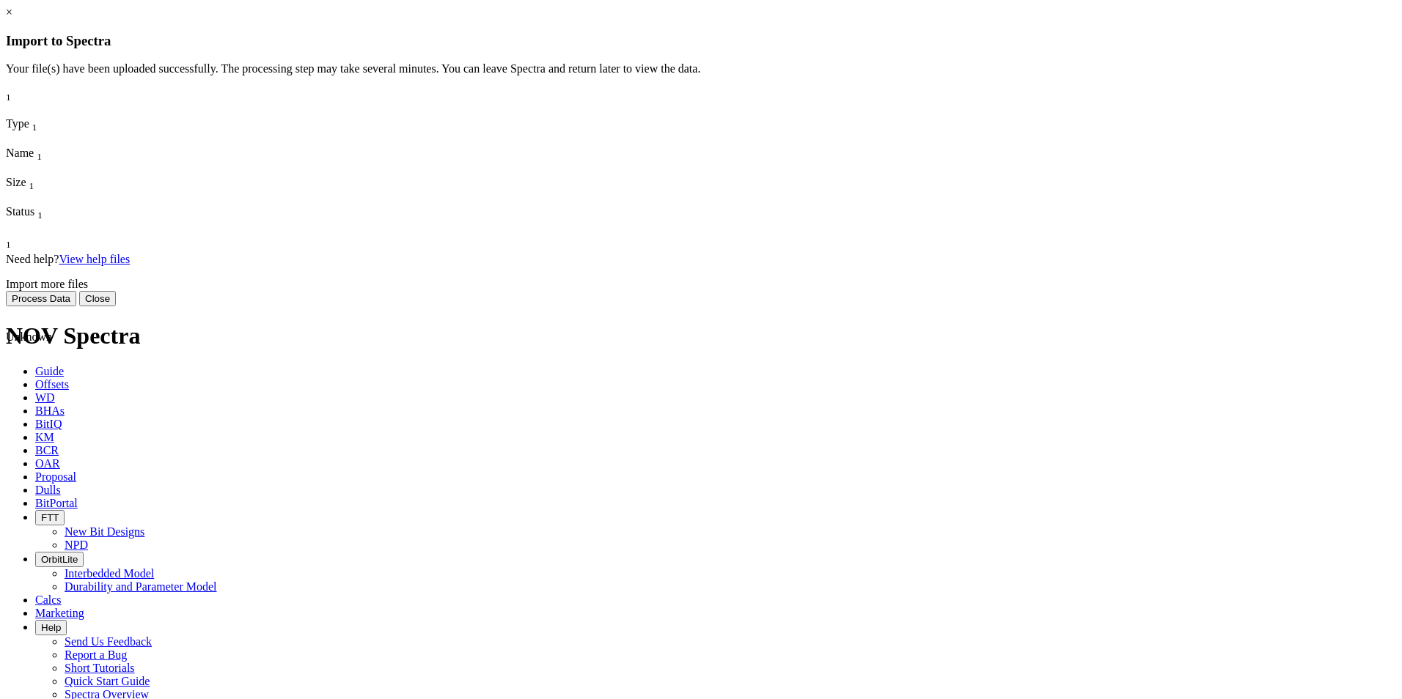
click at [76, 306] on button "Process Data" at bounding box center [41, 298] width 70 height 15
click at [116, 306] on button "Close" at bounding box center [97, 298] width 37 height 15
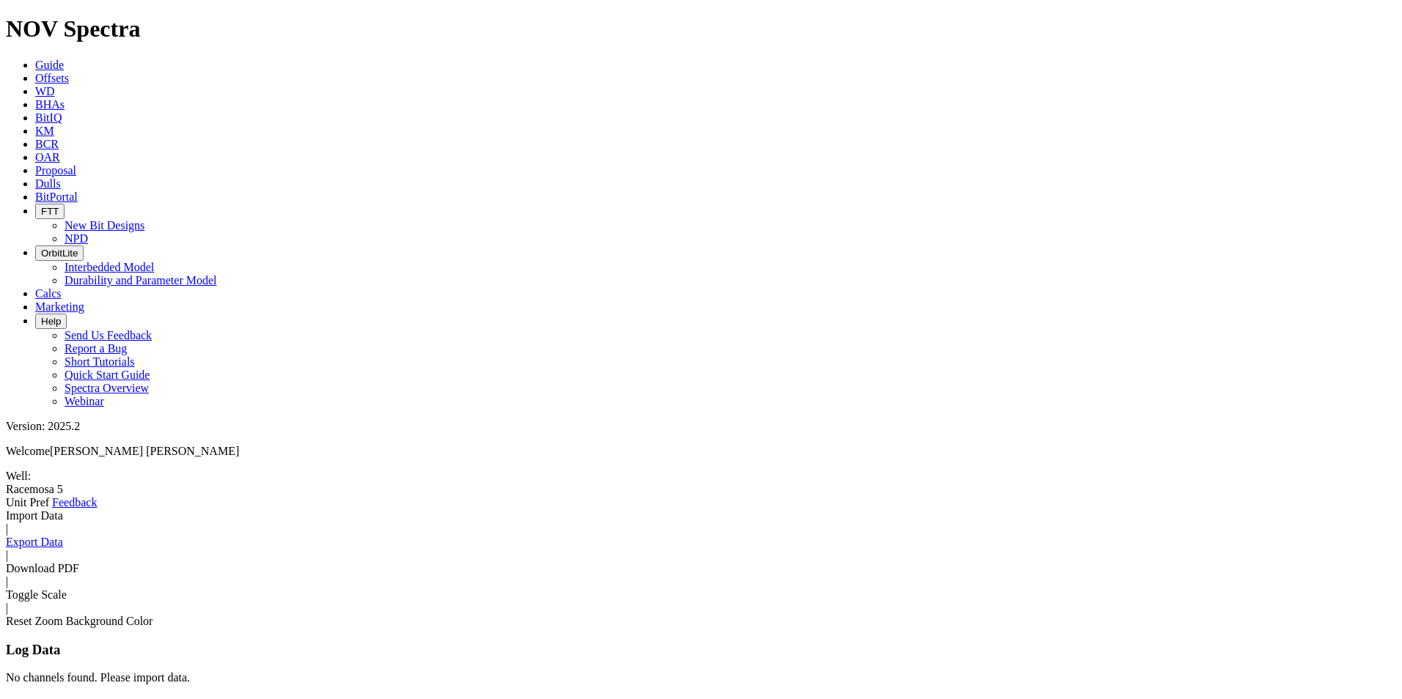
click at [63, 509] on link "Import Data" at bounding box center [34, 515] width 57 height 12
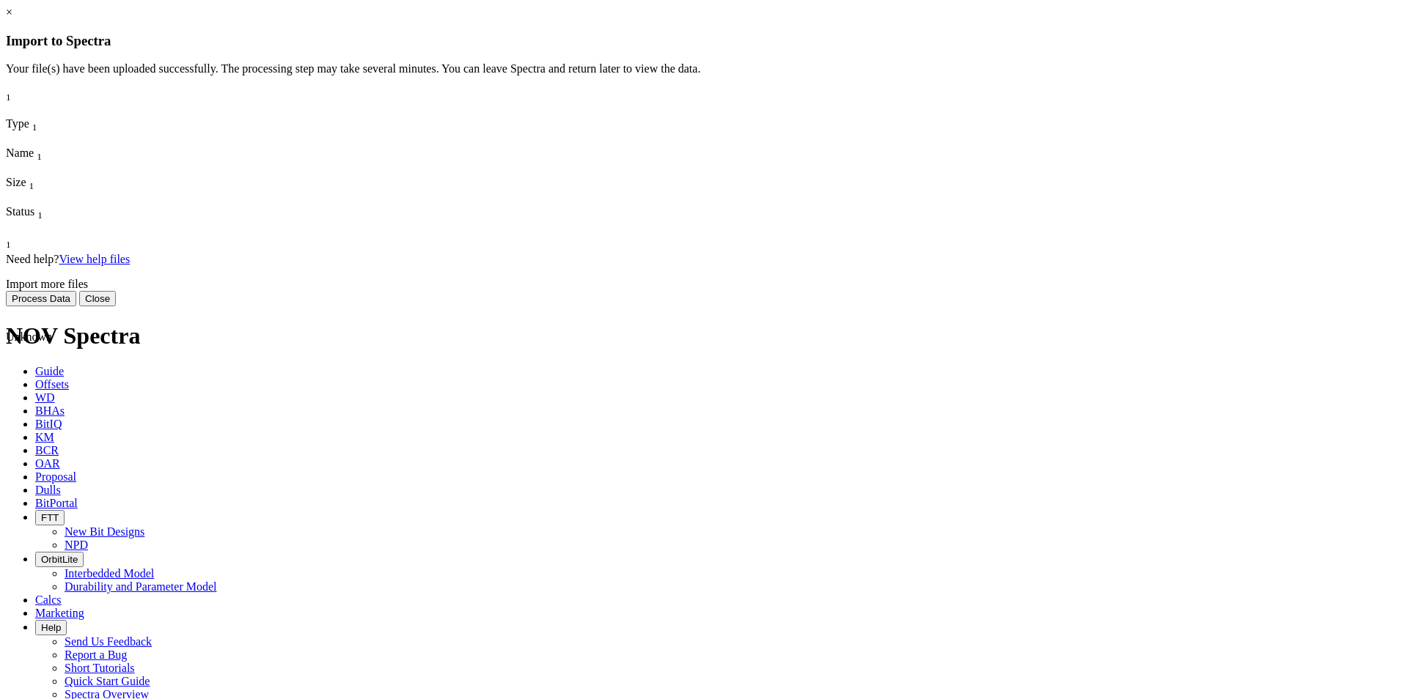
click at [128, 397] on span "MEM [PERSON_NAME]-4.csv" at bounding box center [67, 410] width 122 height 26
click at [6, 265] on icon at bounding box center [6, 265] width 0 height 0
drag, startPoint x: 524, startPoint y: 177, endPoint x: 879, endPoint y: 236, distance: 359.8
click at [393, 265] on div "Unknown MEM [PERSON_NAME]-4.csv 2.29 MB Uploaded" at bounding box center [199, 331] width 387 height 132
click at [51, 529] on span "Uploaded" at bounding box center [28, 535] width 45 height 12
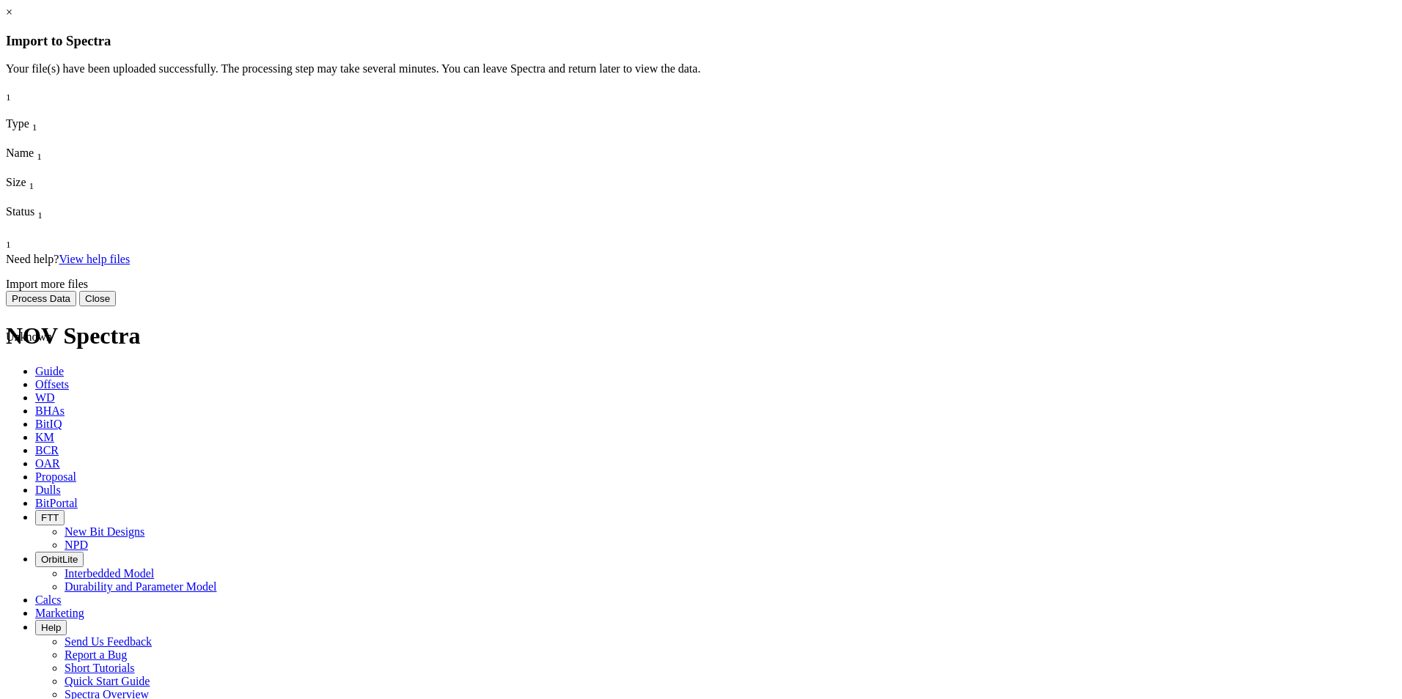
click at [48, 463] on span "2.29 MB" at bounding box center [27, 469] width 42 height 12
click at [76, 306] on button "Process Data" at bounding box center [41, 298] width 70 height 15
click at [116, 306] on button "Close" at bounding box center [97, 298] width 37 height 15
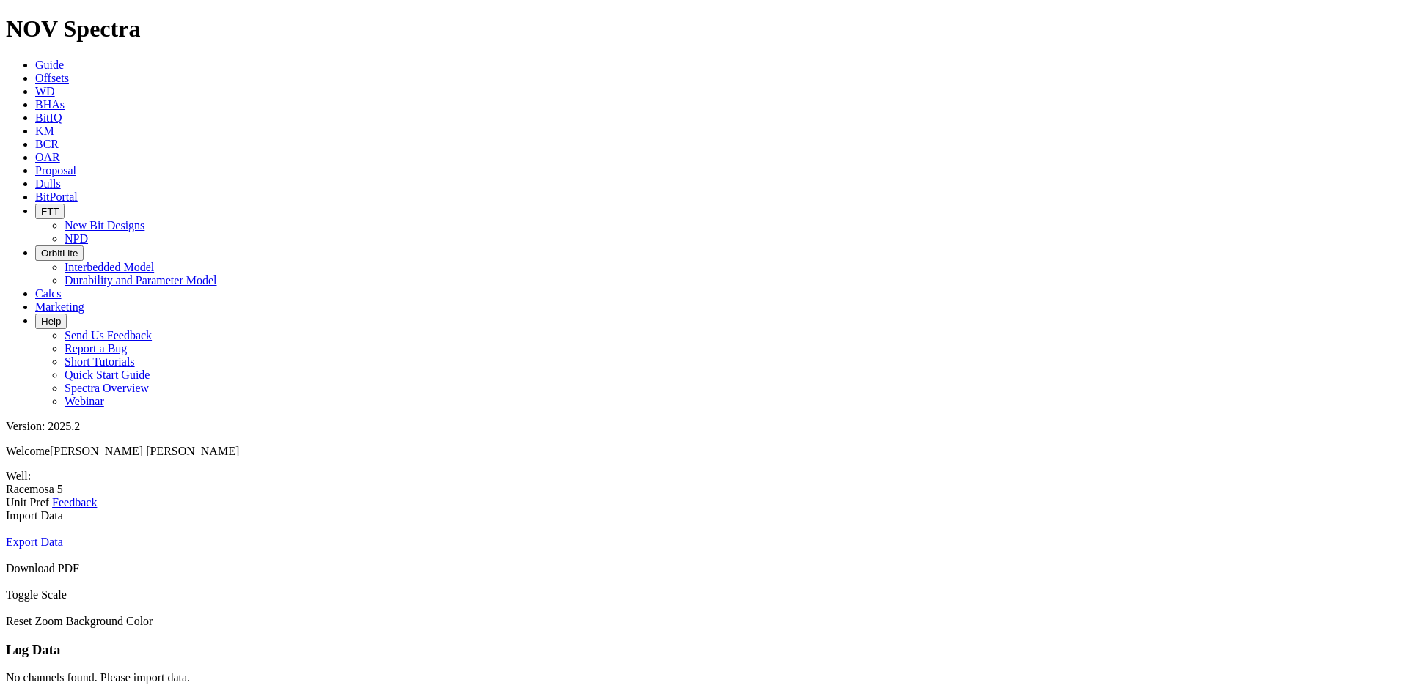
click at [55, 85] on link "WD" at bounding box center [45, 91] width 20 height 12
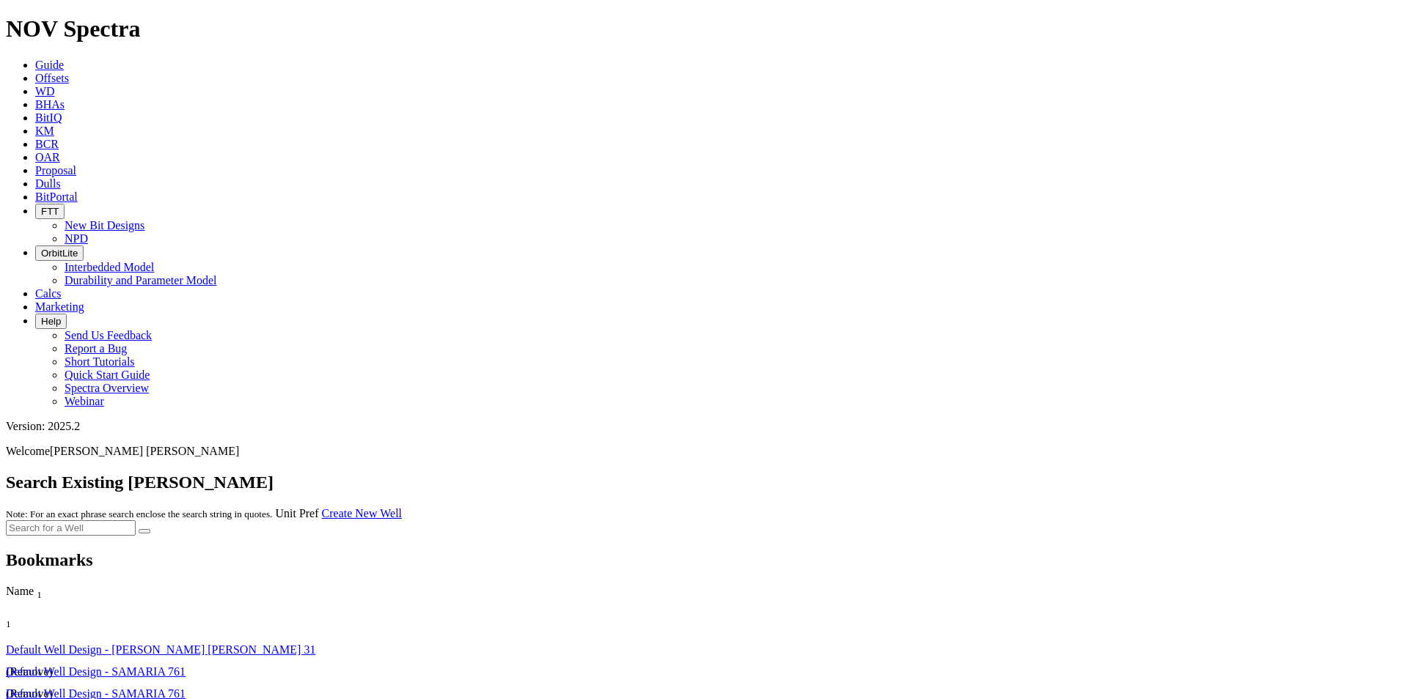
click at [402, 507] on link "Create New Well" at bounding box center [362, 513] width 80 height 12
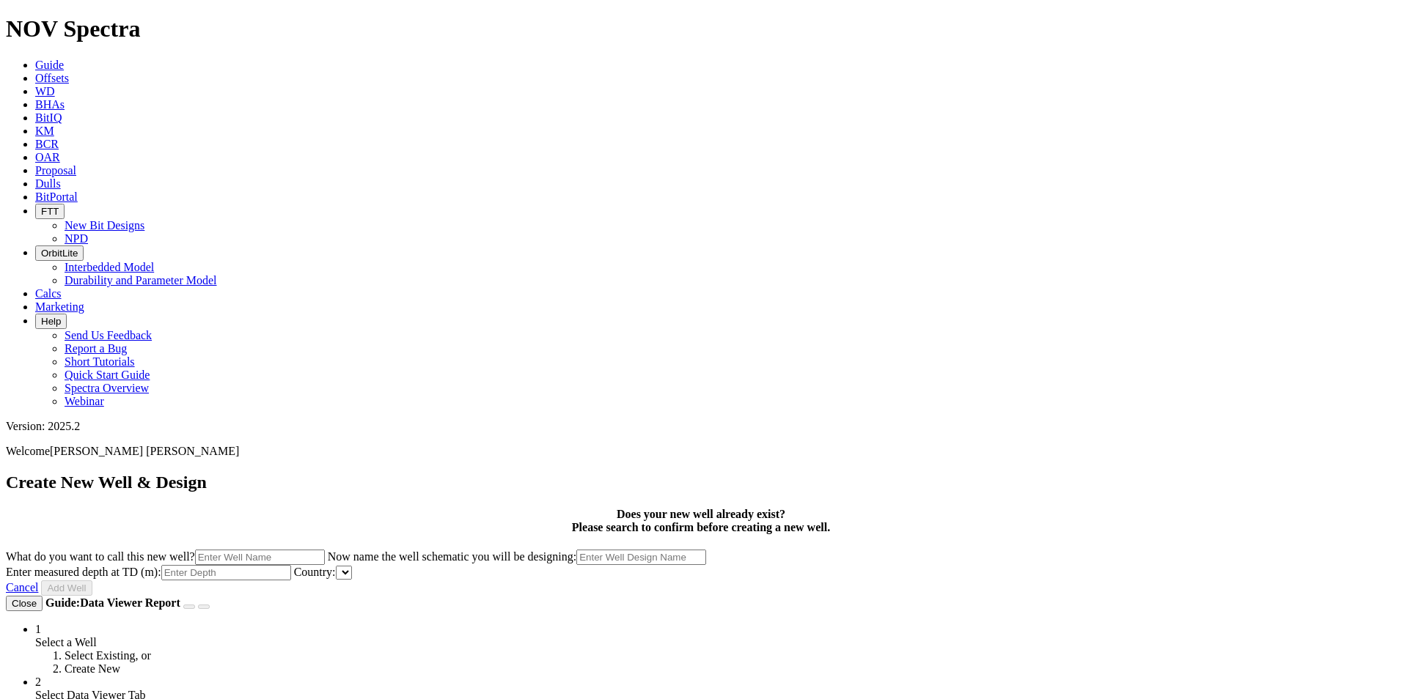
click at [325, 550] on input "What do you want to call this new well?" at bounding box center [260, 557] width 130 height 15
type input "[PERSON_NAME] 4"
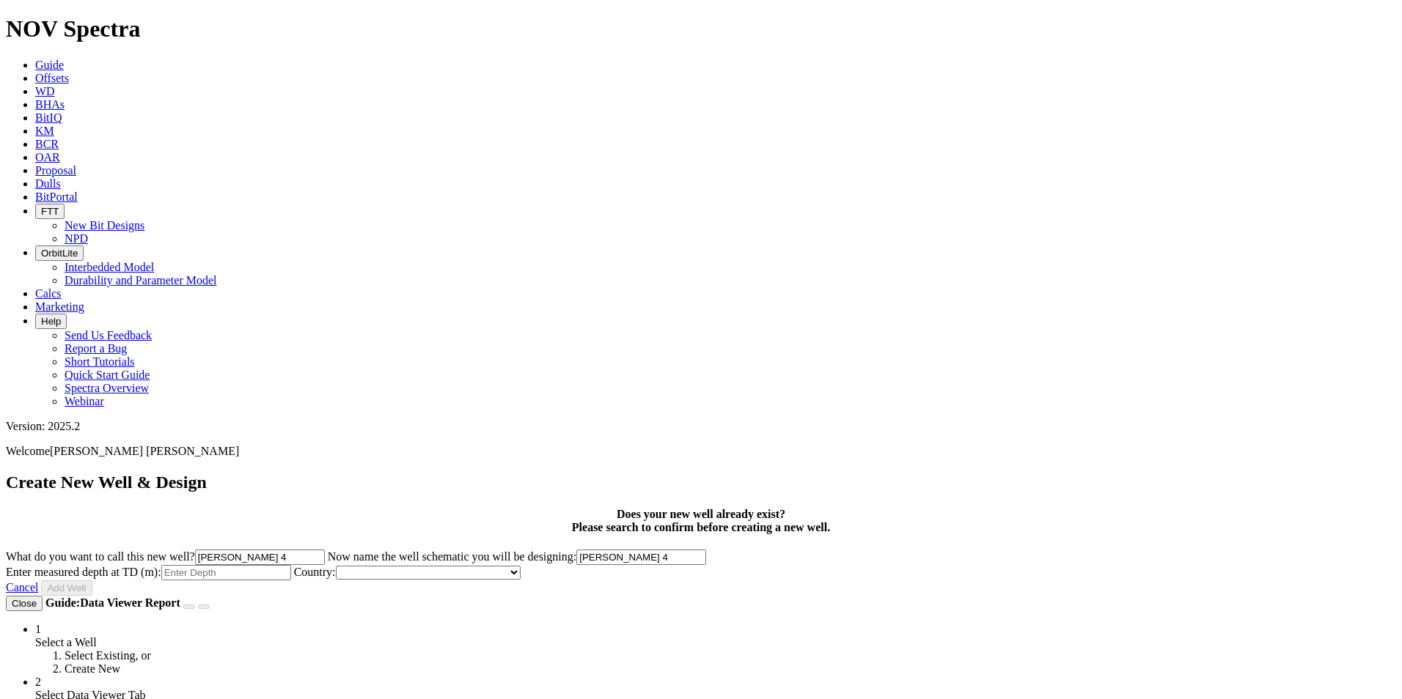
click at [706, 550] on input "[PERSON_NAME] 4" at bounding box center [641, 557] width 130 height 15
click at [291, 565] on input "Enter measured depth at TD (m):" at bounding box center [226, 572] width 130 height 15
click at [520, 566] on select "[GEOGRAPHIC_DATA] [GEOGRAPHIC_DATA] [GEOGRAPHIC_DATA] [GEOGRAPHIC_DATA] [GEOGRA…" at bounding box center [428, 573] width 185 height 14
select select "object:644"
click at [520, 566] on select "[GEOGRAPHIC_DATA] [GEOGRAPHIC_DATA] [GEOGRAPHIC_DATA] [GEOGRAPHIC_DATA] [GEOGRA…" at bounding box center [428, 573] width 185 height 14
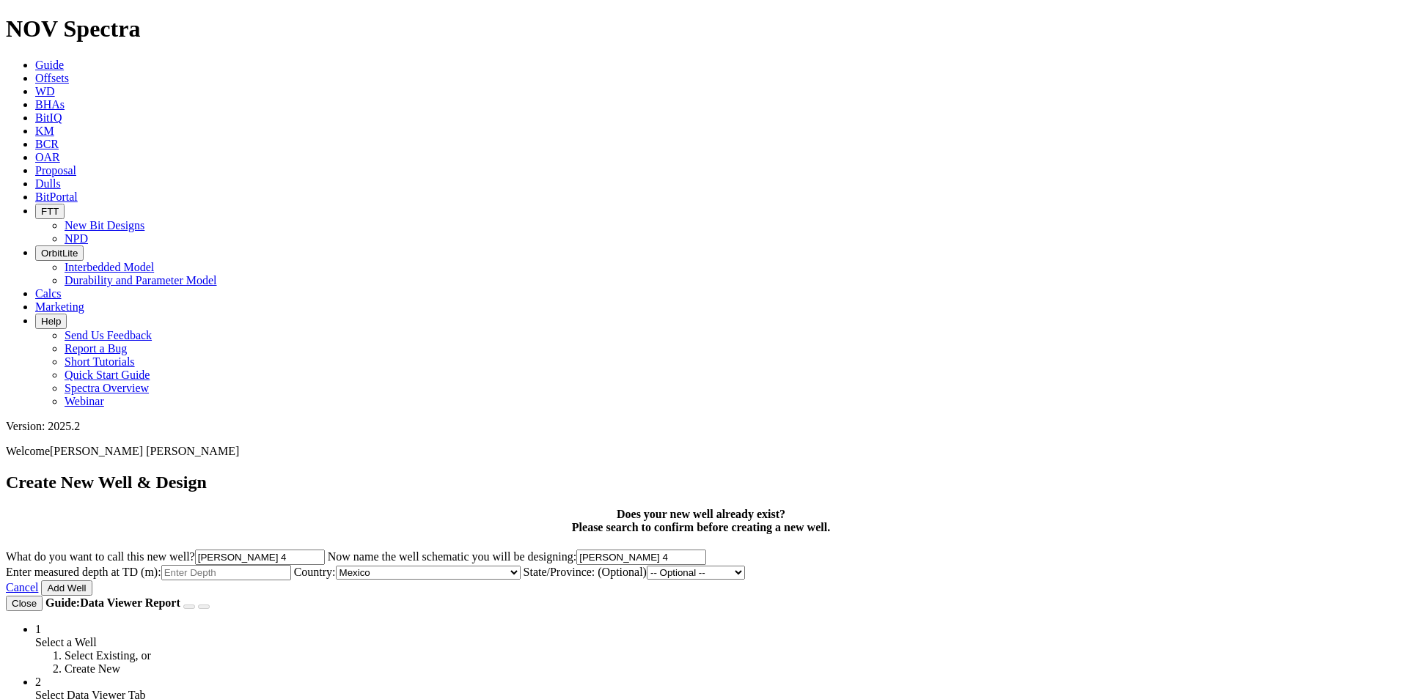
click at [291, 565] on input "Enter measured depth at TD (m):" at bounding box center [226, 572] width 130 height 15
click at [745, 566] on select "-- Optional -- [GEOGRAPHIC_DATA] [GEOGRAPHIC_DATA][US_STATE] [GEOGRAPHIC_DATA][…" at bounding box center [696, 573] width 98 height 14
select select "object:729"
click at [745, 566] on select "-- Optional -- [GEOGRAPHIC_DATA] [GEOGRAPHIC_DATA][US_STATE] [GEOGRAPHIC_DATA][…" at bounding box center [696, 573] width 98 height 14
click at [837, 566] on select "--- car" at bounding box center [852, 573] width 30 height 14
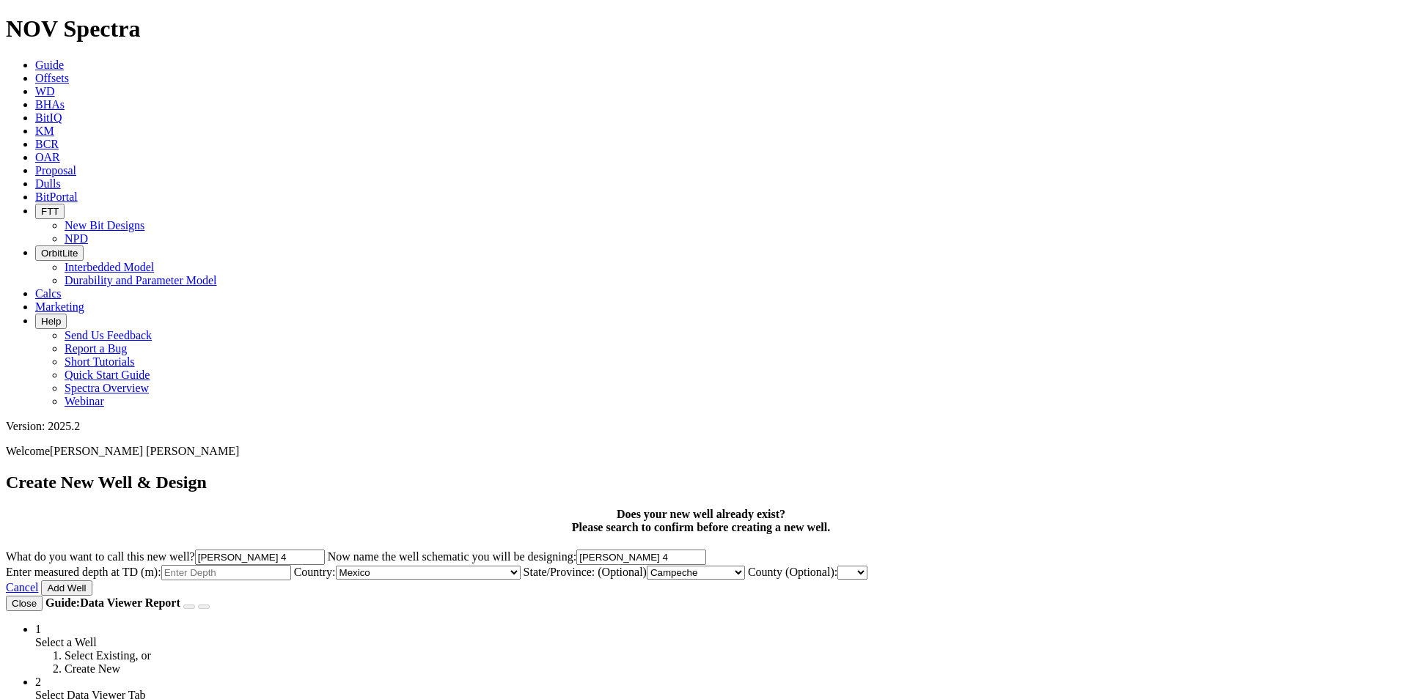
click at [1065, 473] on div "Create New Well & Design Does your new well already exist? Please search to con…" at bounding box center [701, 535] width 1390 height 124
click at [291, 565] on input "Enter measured depth at TD (m):" at bounding box center [226, 572] width 130 height 15
type input "5884"
click at [92, 581] on button "Add Well" at bounding box center [66, 588] width 51 height 15
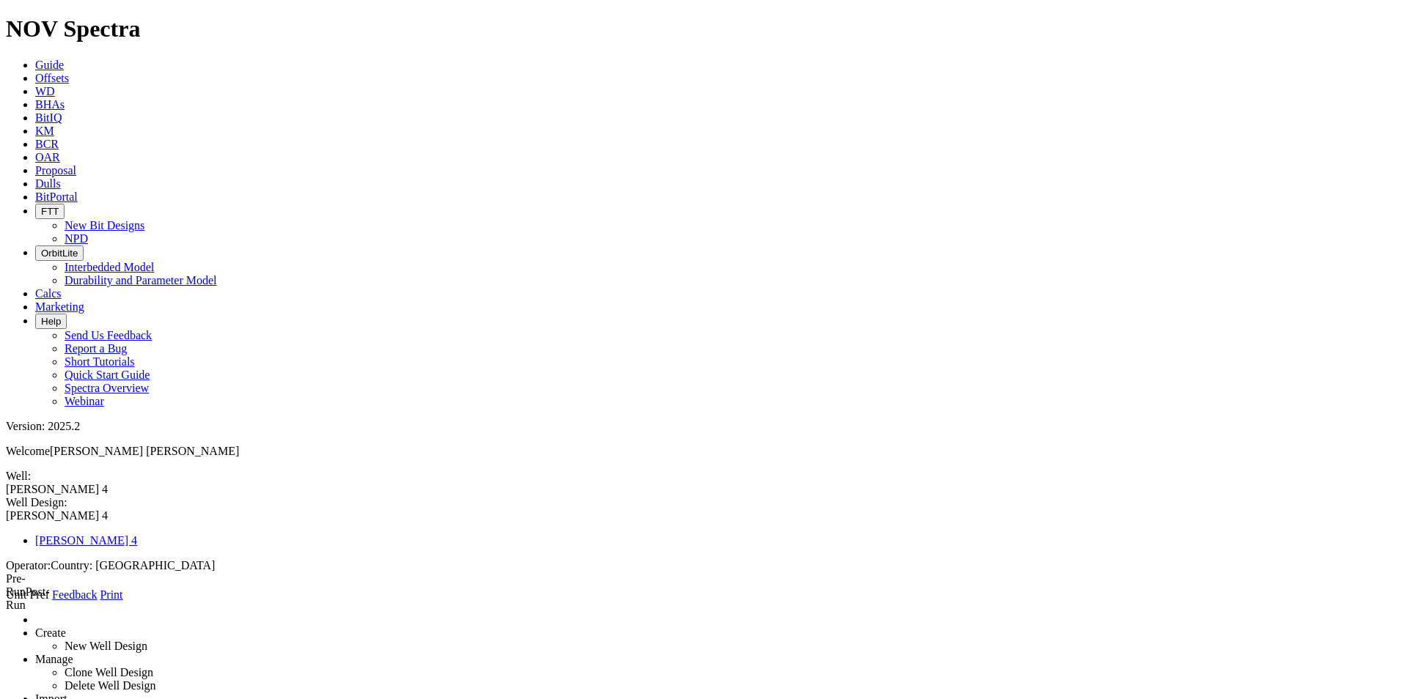
click at [6, 602] on icon at bounding box center [6, 602] width 0 height 0
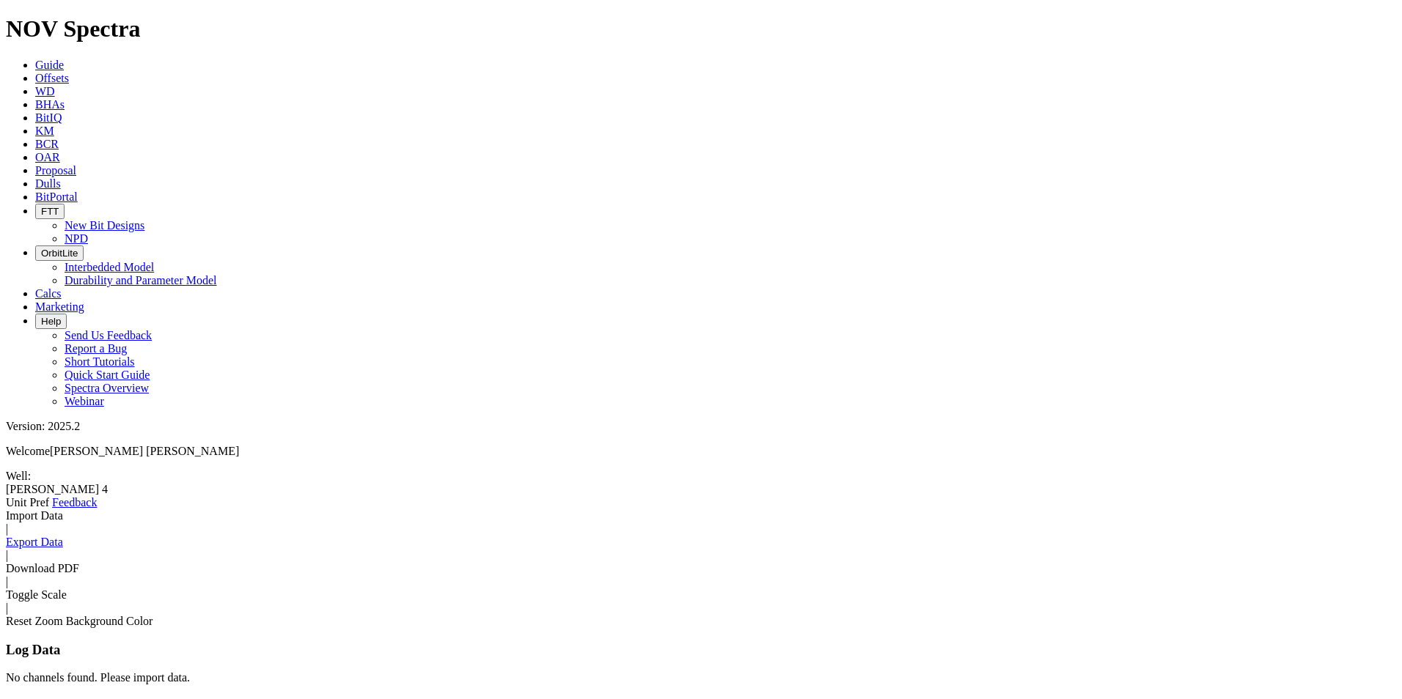
click at [87, 509] on div "Import Data | Export Data | Download PDF | Toggle Scale | Reset Zoom Background…" at bounding box center [701, 568] width 1390 height 119
click at [63, 509] on link "Import Data" at bounding box center [34, 515] width 57 height 12
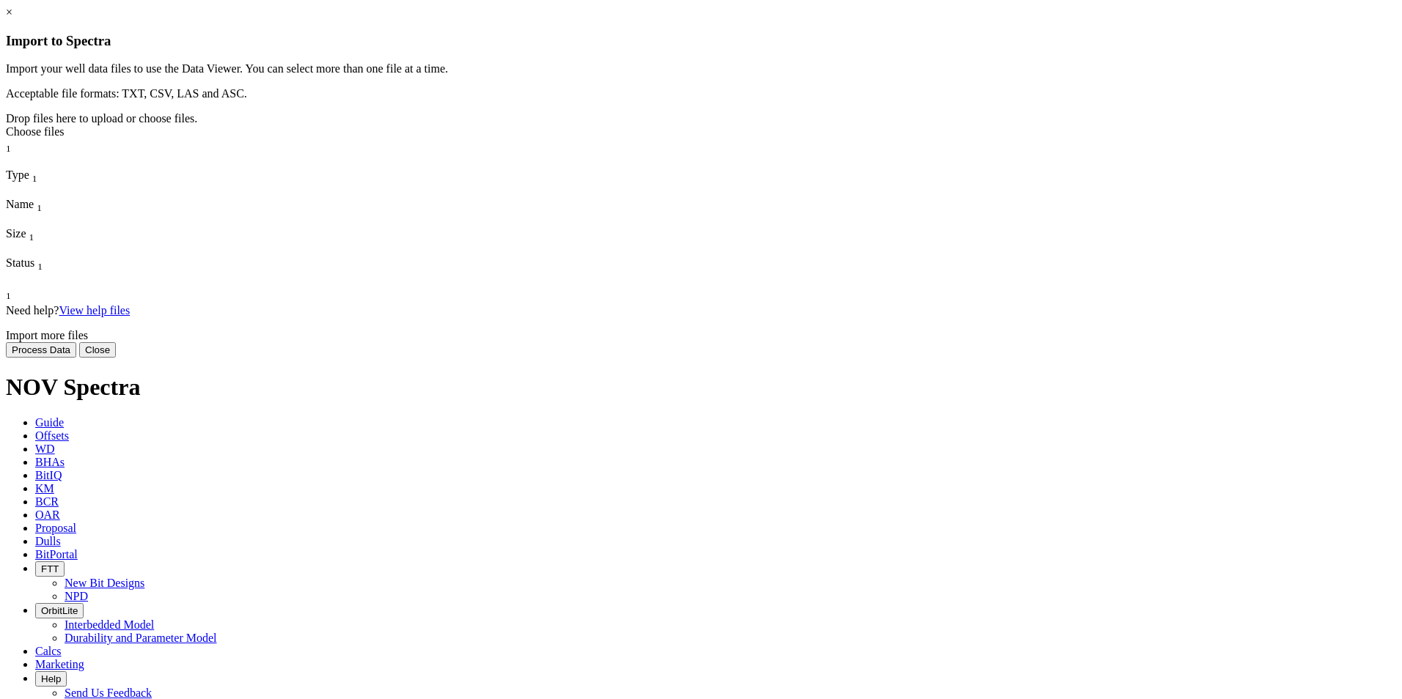
click at [722, 139] on div "Choose files" at bounding box center [701, 131] width 1390 height 13
type input "C:\fakepath\MEM [PERSON_NAME]-4.csv"
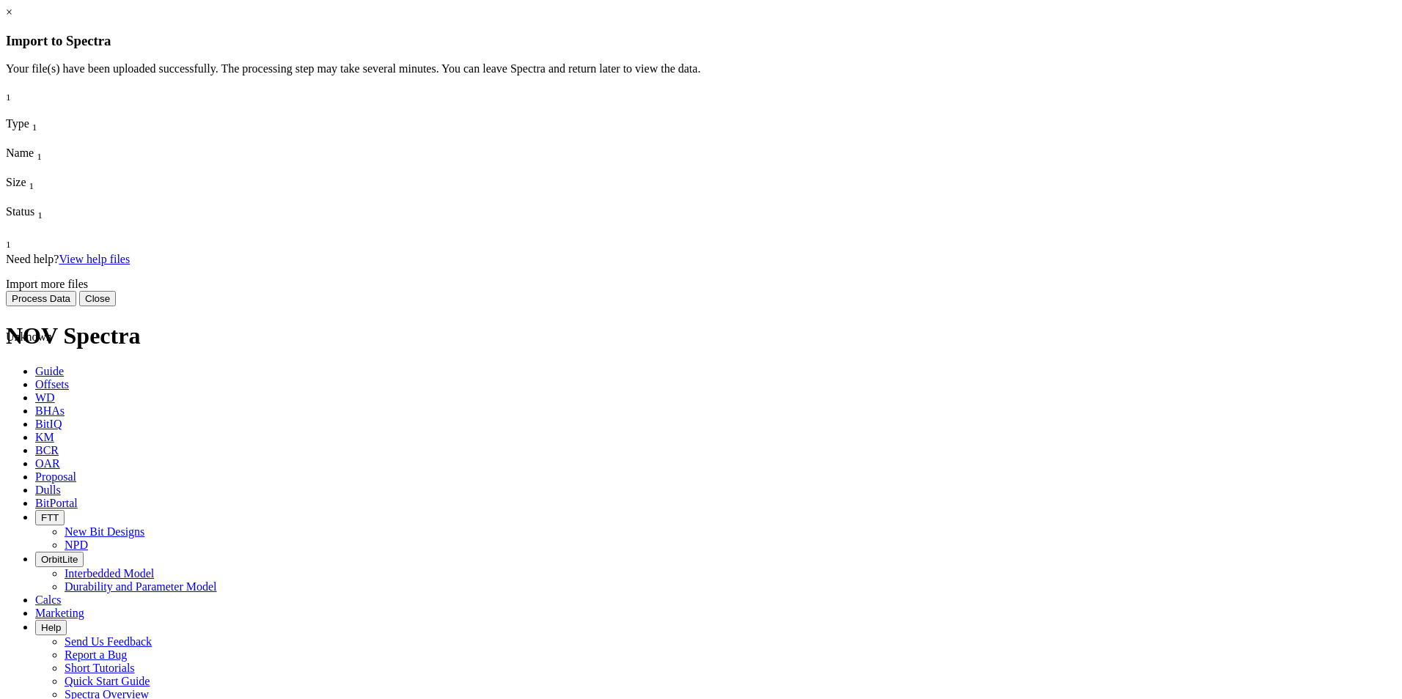
click at [128, 397] on span "MEM [PERSON_NAME]-4.csv" at bounding box center [67, 410] width 122 height 26
click at [76, 306] on button "Process Data" at bounding box center [41, 298] width 70 height 15
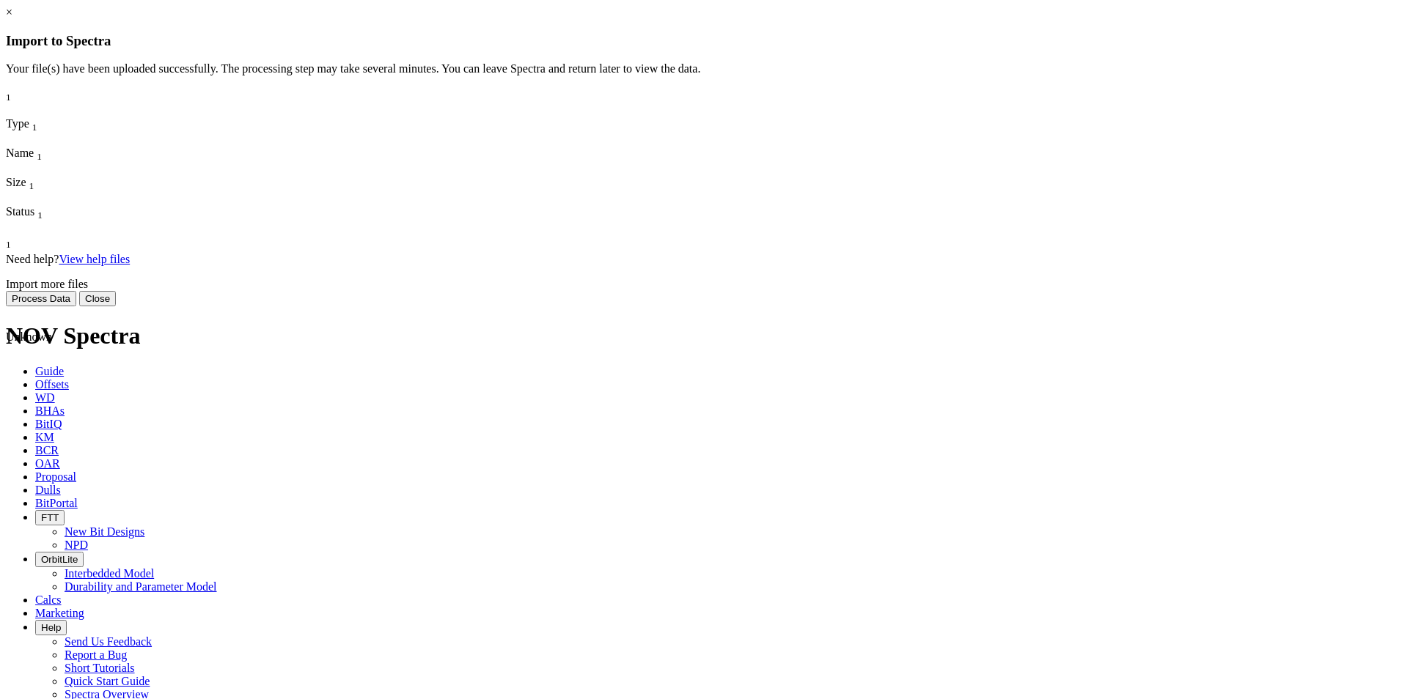
click at [76, 306] on button "Process Data" at bounding box center [41, 298] width 70 height 15
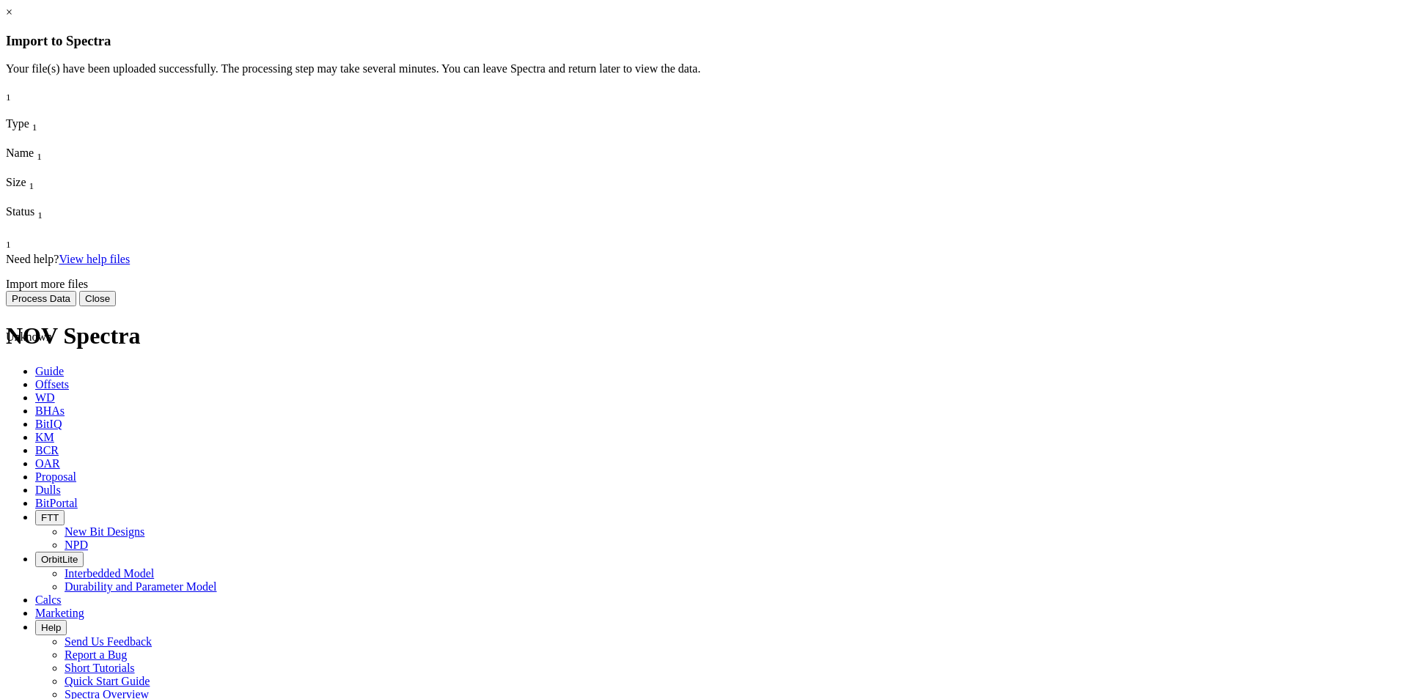
click at [76, 306] on button "Process Data" at bounding box center [41, 298] width 70 height 15
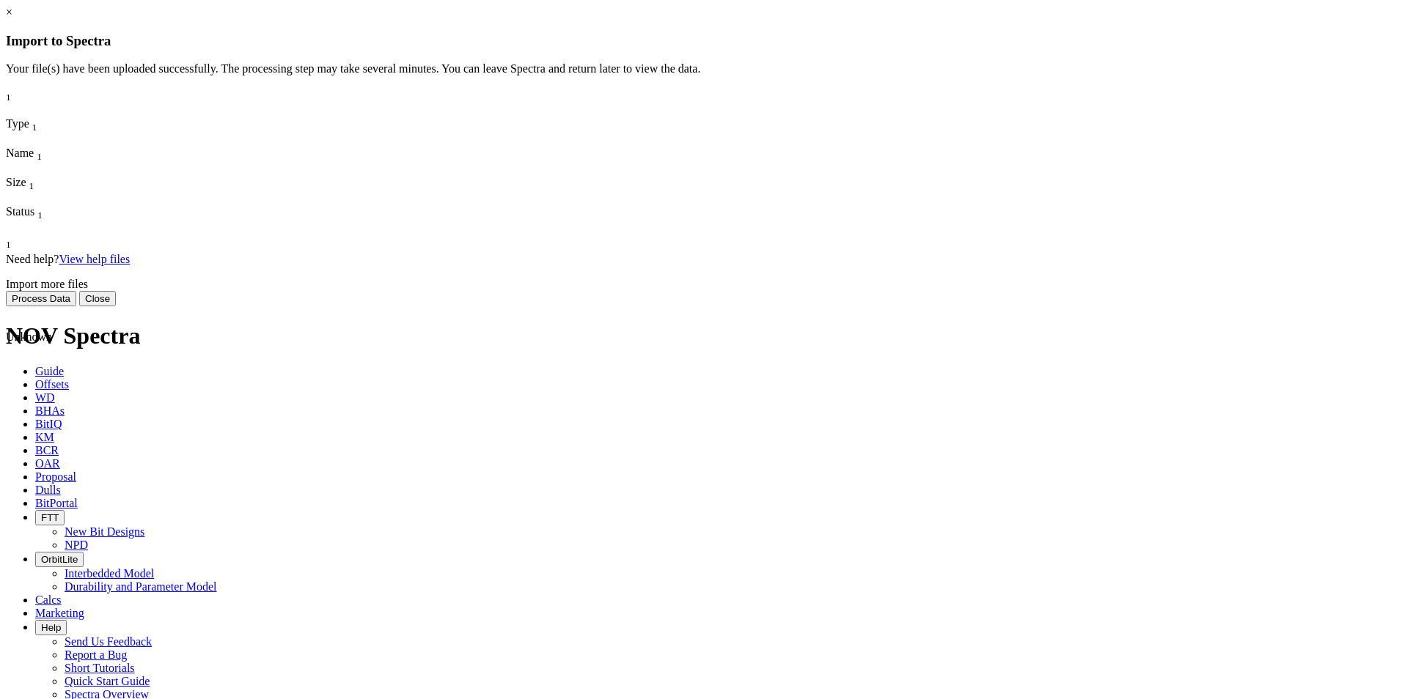
click at [76, 306] on button "Process Data" at bounding box center [41, 298] width 70 height 15
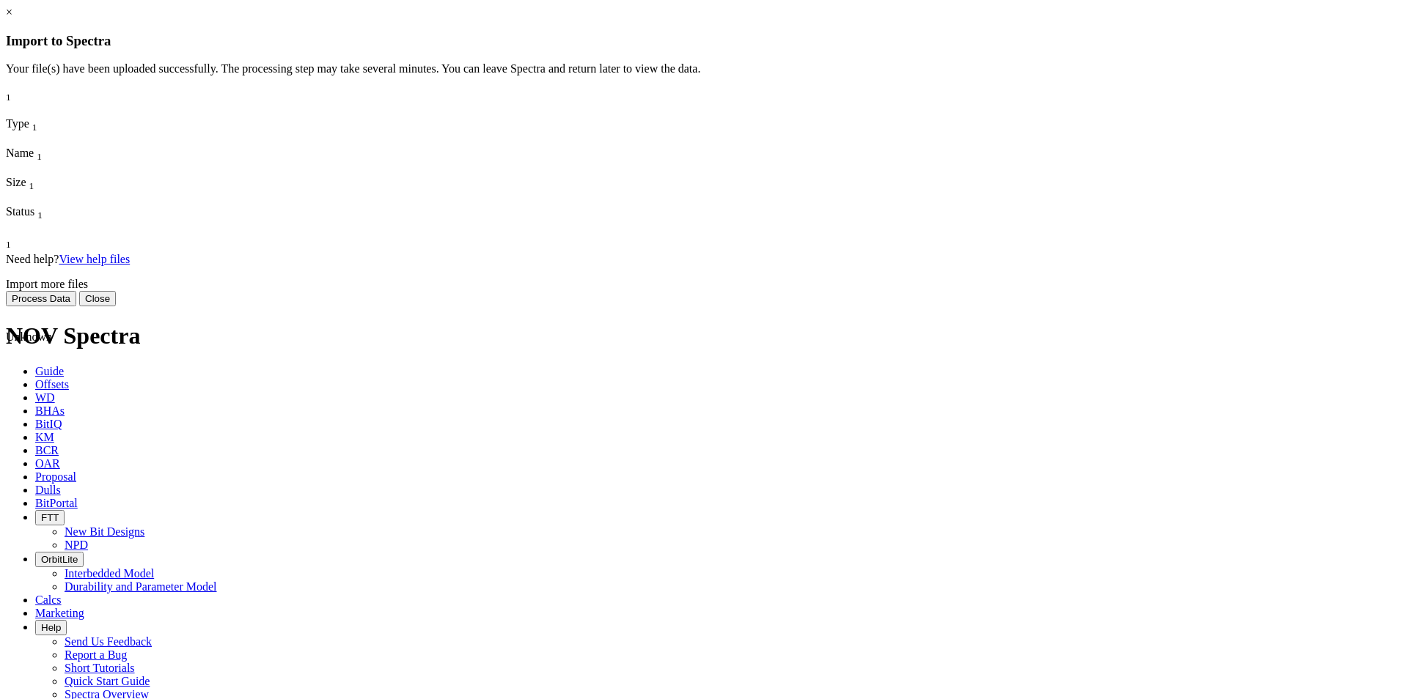
click at [76, 306] on button "Process Data" at bounding box center [41, 298] width 70 height 15
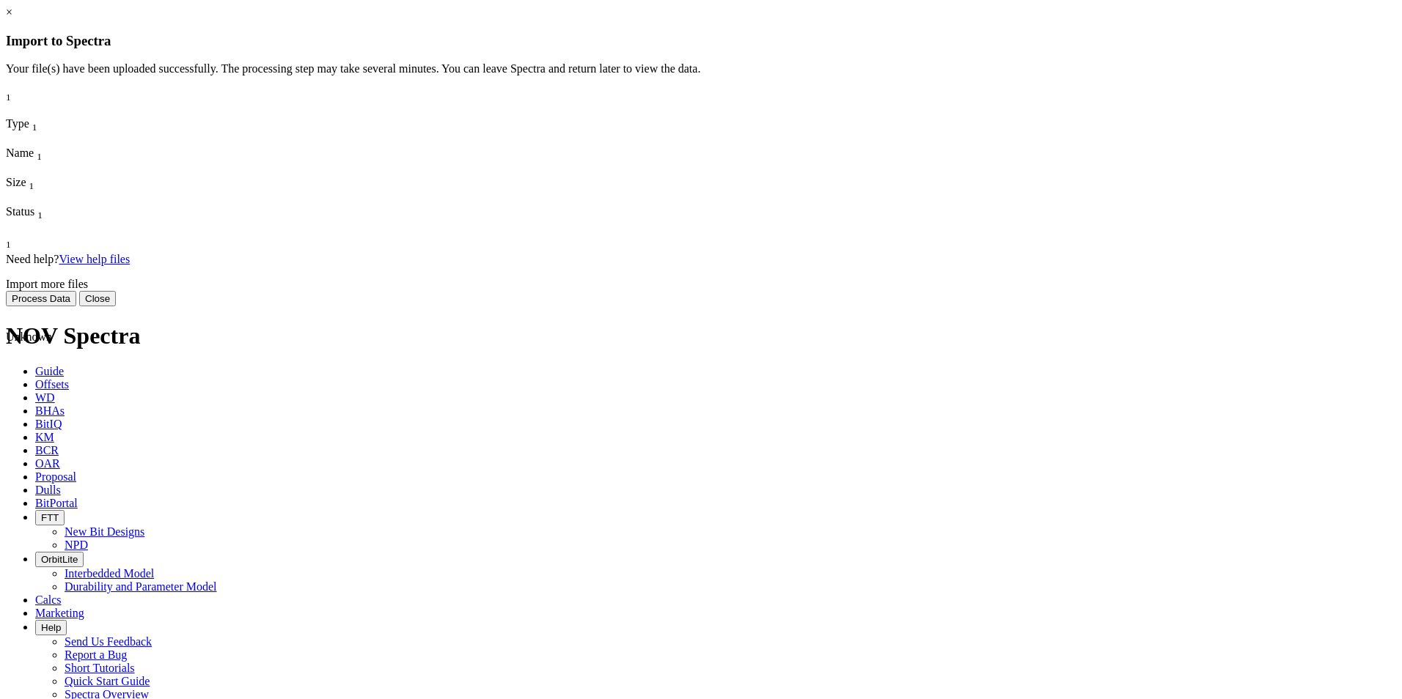
click at [76, 306] on button "Process Data" at bounding box center [41, 298] width 70 height 15
click at [116, 306] on button "Close" at bounding box center [97, 298] width 37 height 15
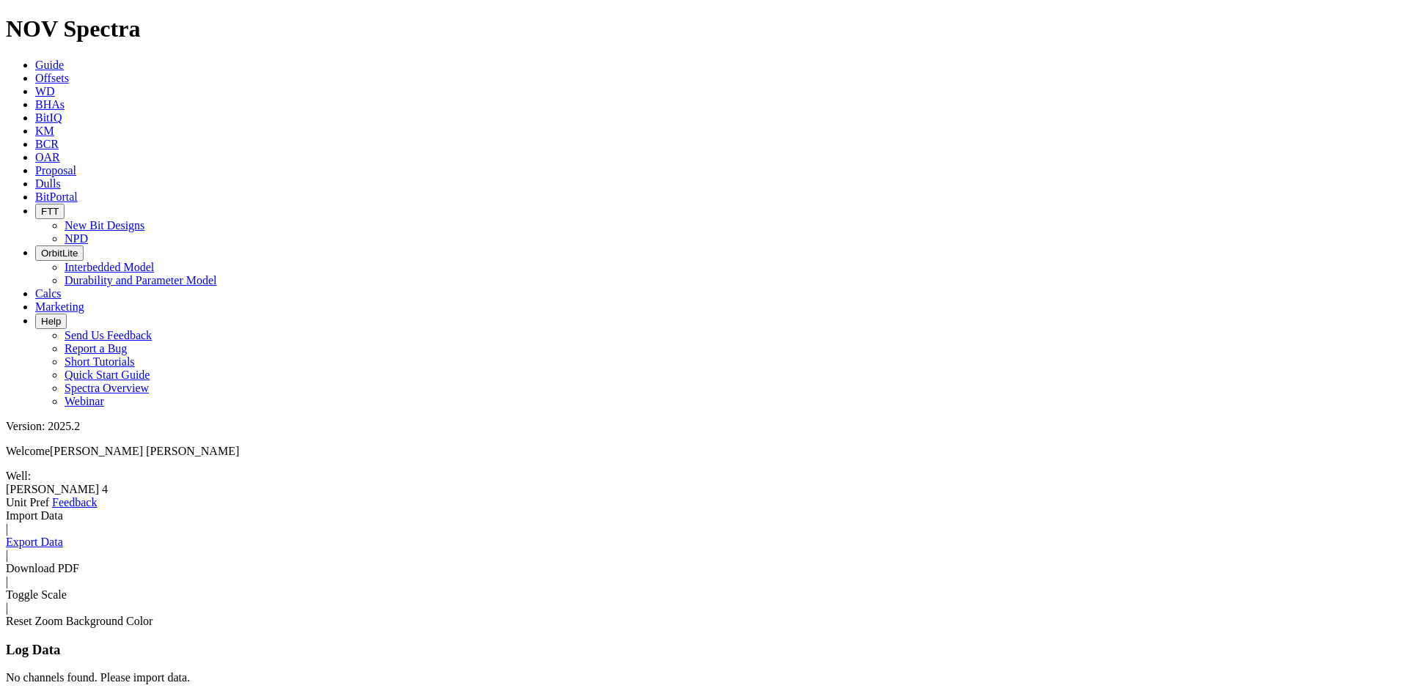
click at [79, 562] on link "Download PDF" at bounding box center [42, 568] width 73 height 12
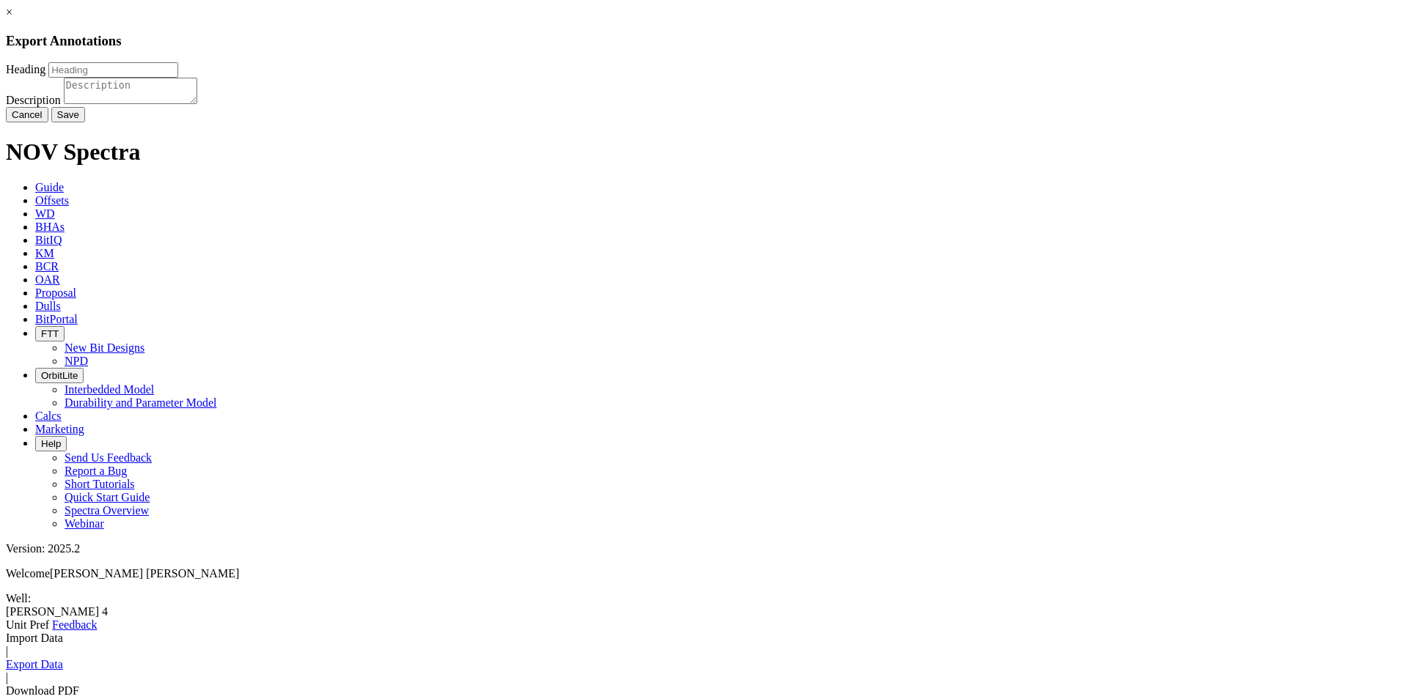
click at [178, 78] on input "Heading" at bounding box center [113, 69] width 130 height 15
type input "[PERSON_NAME] 4"
click at [197, 104] on textarea "Description" at bounding box center [130, 91] width 133 height 26
type textarea "Logs"
click at [85, 122] on button "Save" at bounding box center [68, 114] width 34 height 15
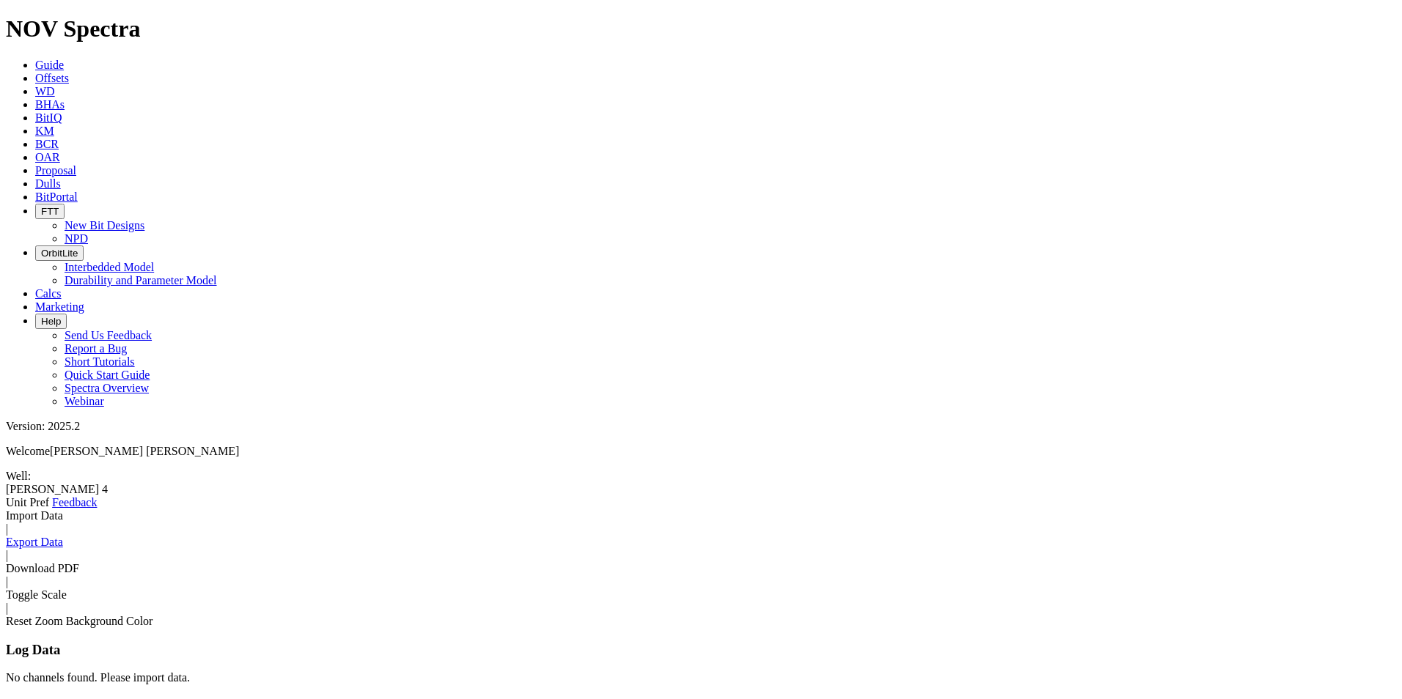
click at [63, 615] on link "Reset Zoom" at bounding box center [34, 621] width 57 height 12
click at [133, 672] on div "No channels found. Please import data." at bounding box center [701, 678] width 1390 height 13
click at [69, 72] on link "Offsets" at bounding box center [52, 78] width 34 height 12
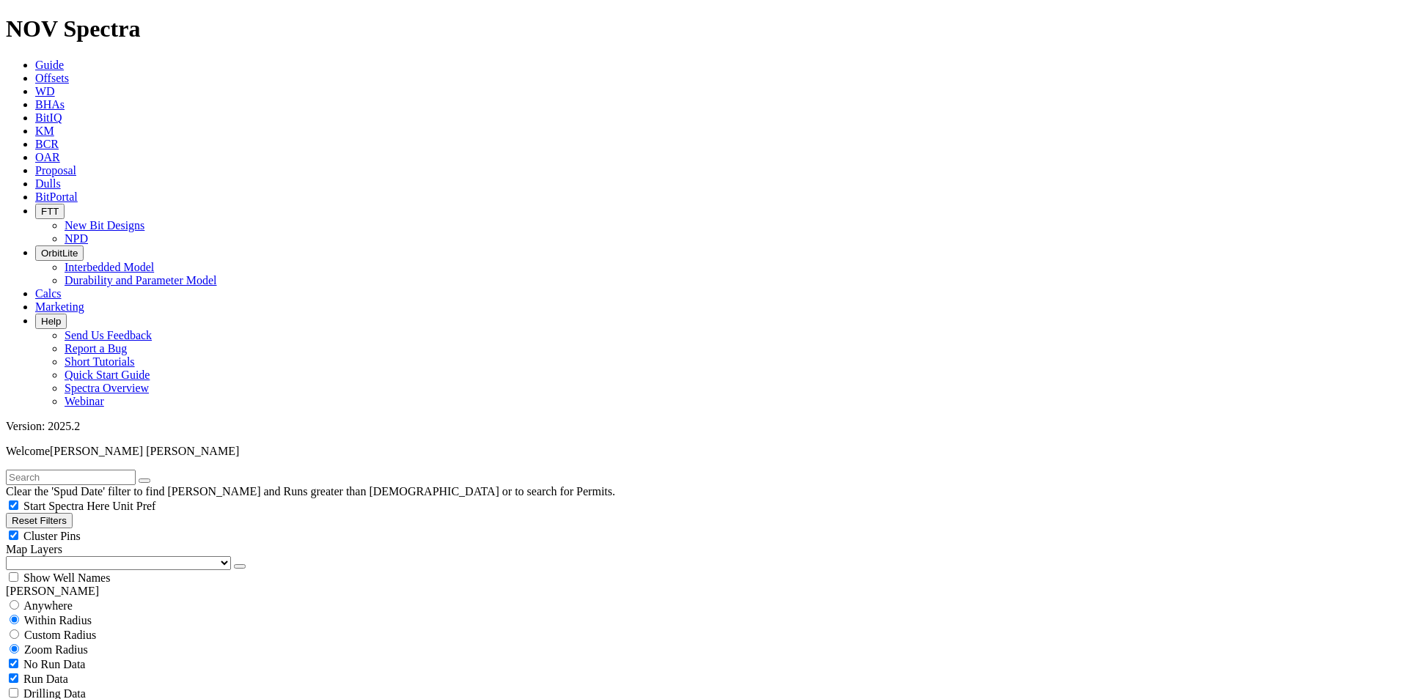
drag, startPoint x: 1372, startPoint y: 629, endPoint x: 1387, endPoint y: 625, distance: 15.1
click at [55, 85] on link "WD" at bounding box center [45, 91] width 20 height 12
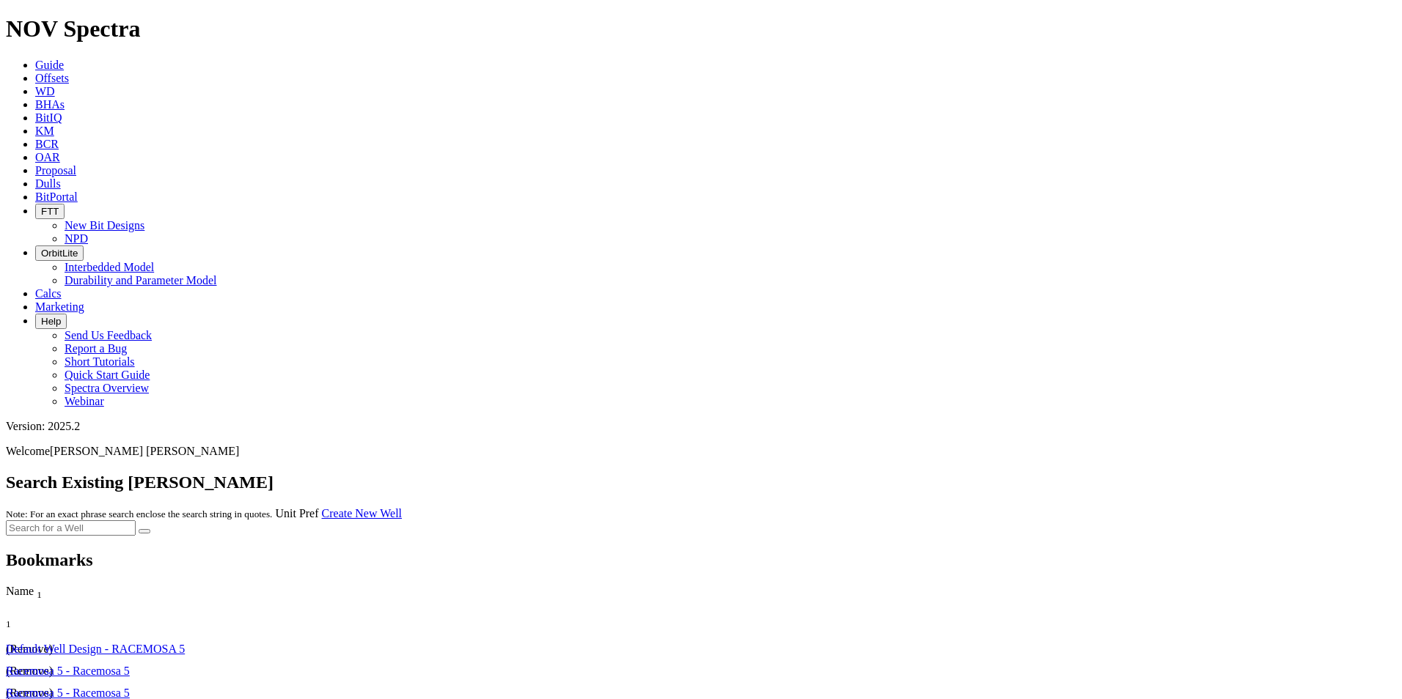
scroll to position [89, 0]
click at [136, 520] on input "text" at bounding box center [71, 527] width 130 height 15
type input "[PERSON_NAME] 4"
click at [139, 529] on button "submit" at bounding box center [145, 531] width 12 height 4
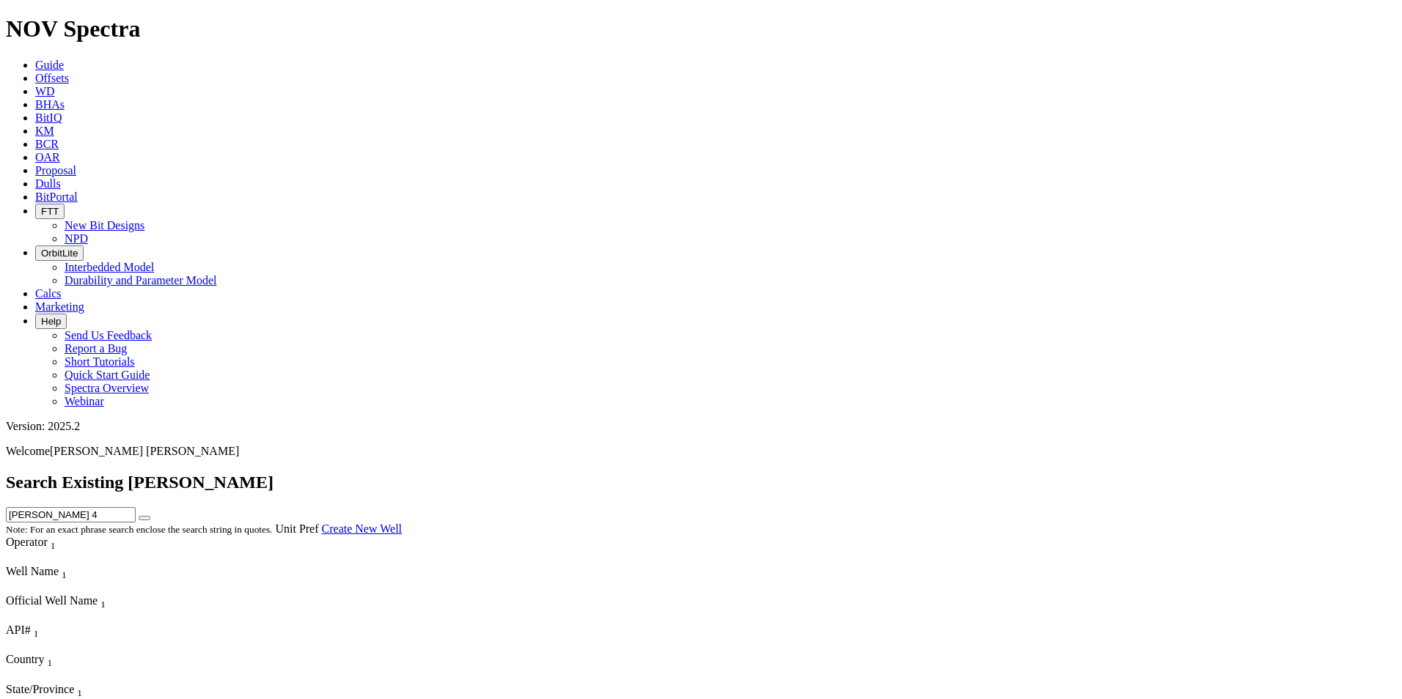
click at [144, 518] on icon "submit" at bounding box center [144, 518] width 0 height 0
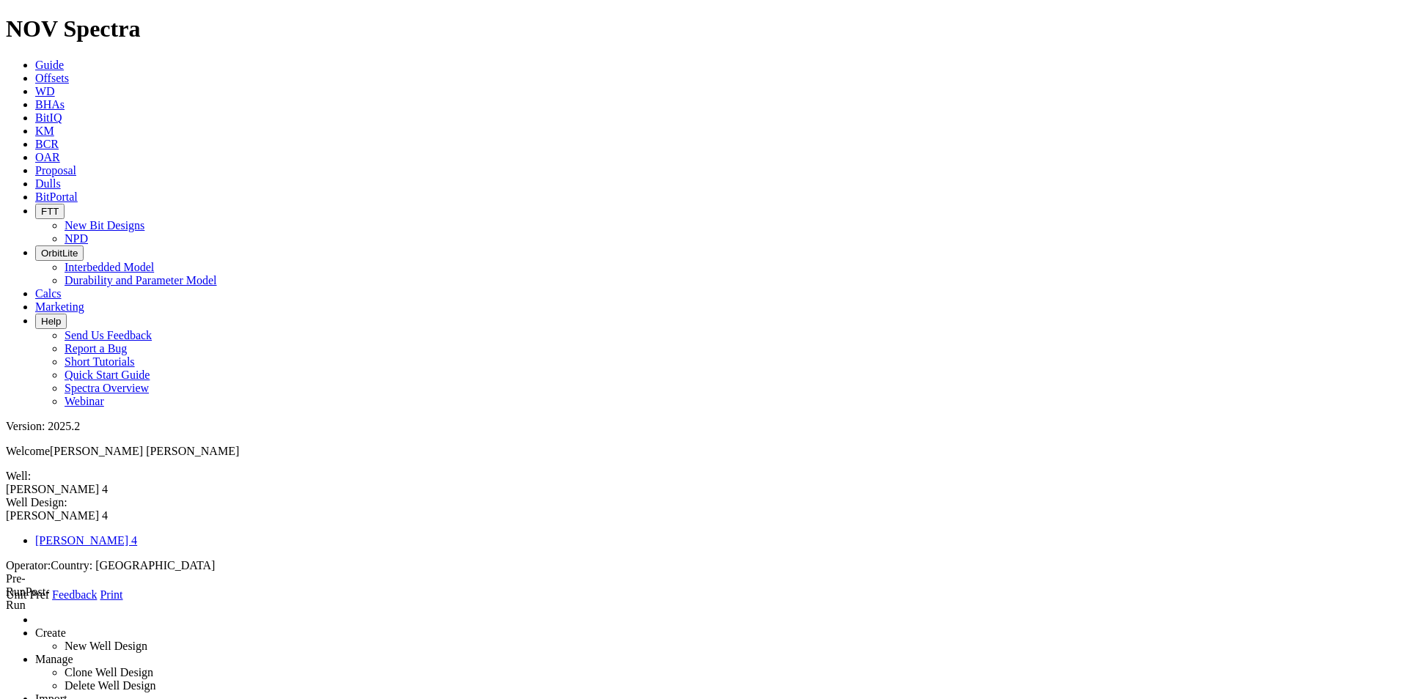
click at [6, 602] on icon at bounding box center [6, 602] width 0 height 0
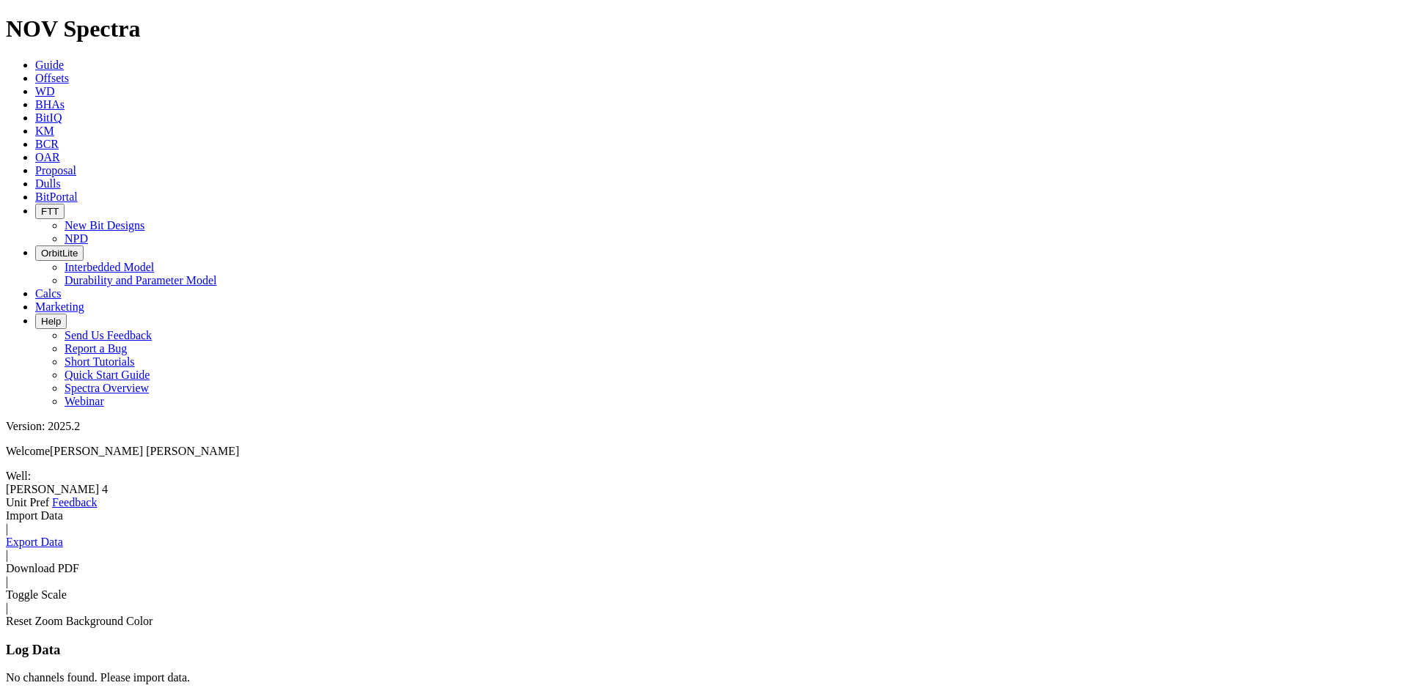
click at [63, 509] on link "Import Data" at bounding box center [34, 515] width 57 height 12
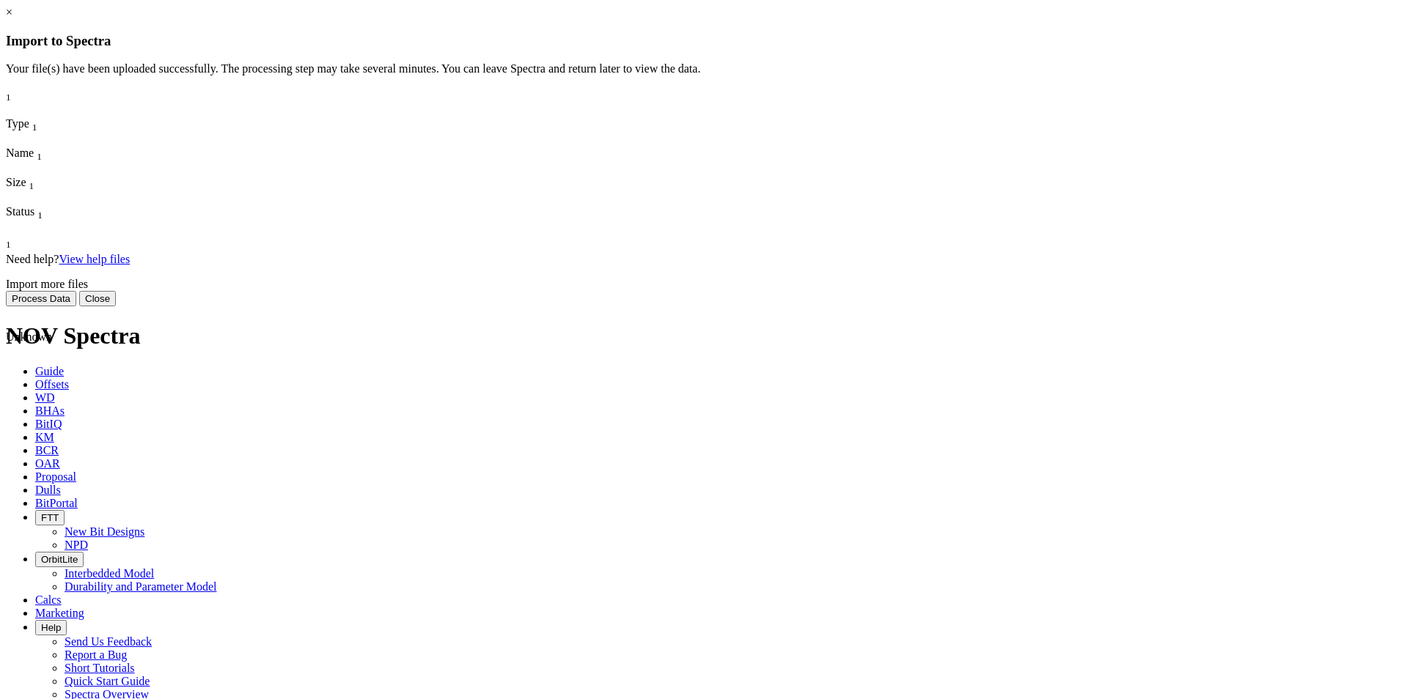
click at [12, 18] on link "×" at bounding box center [9, 12] width 7 height 12
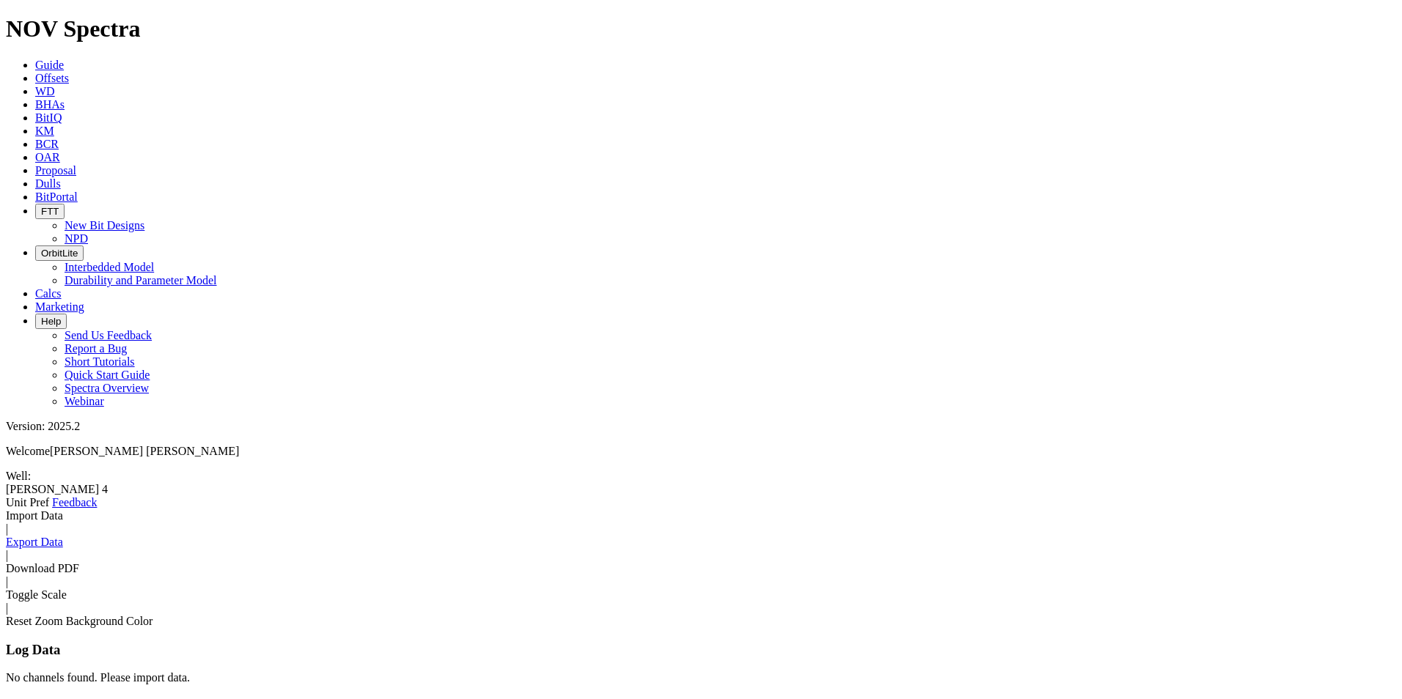
click at [35, 72] on icon at bounding box center [35, 78] width 0 height 12
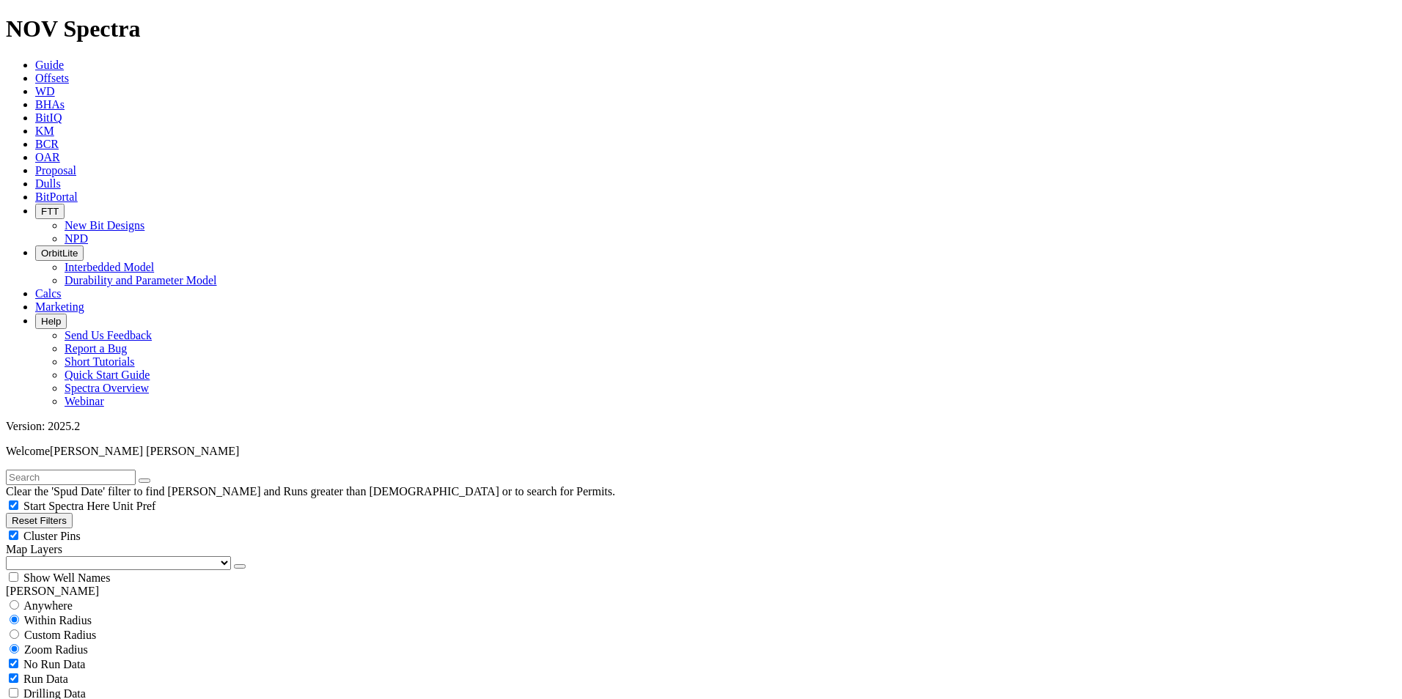
click at [136, 470] on input "text" at bounding box center [71, 477] width 130 height 15
paste input "A308201"
type input "A308201"
click at [153, 479] on button "submit" at bounding box center [159, 481] width 12 height 4
click at [19, 600] on input "radio" at bounding box center [15, 605] width 10 height 10
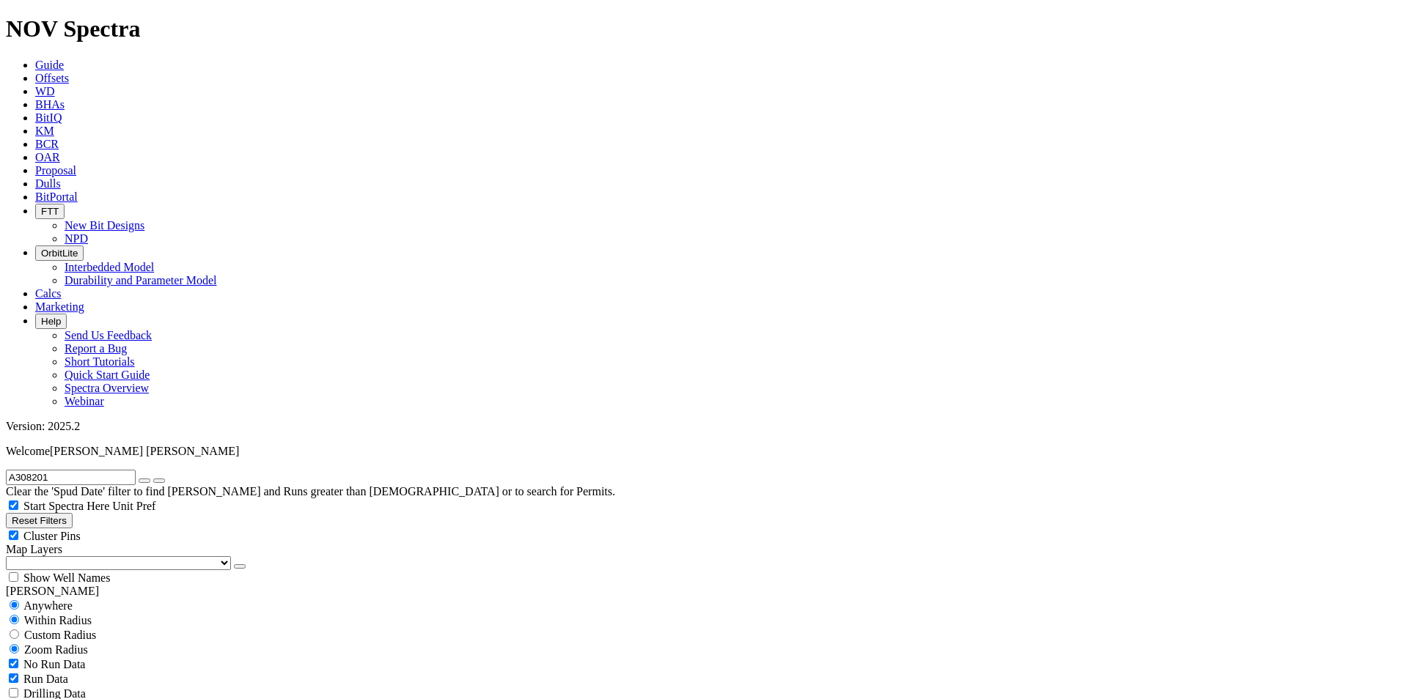
radio input "true"
radio input "false"
click at [26, 628] on div "No Run Data" at bounding box center [701, 635] width 1390 height 15
checkbox input "false"
radio input "false"
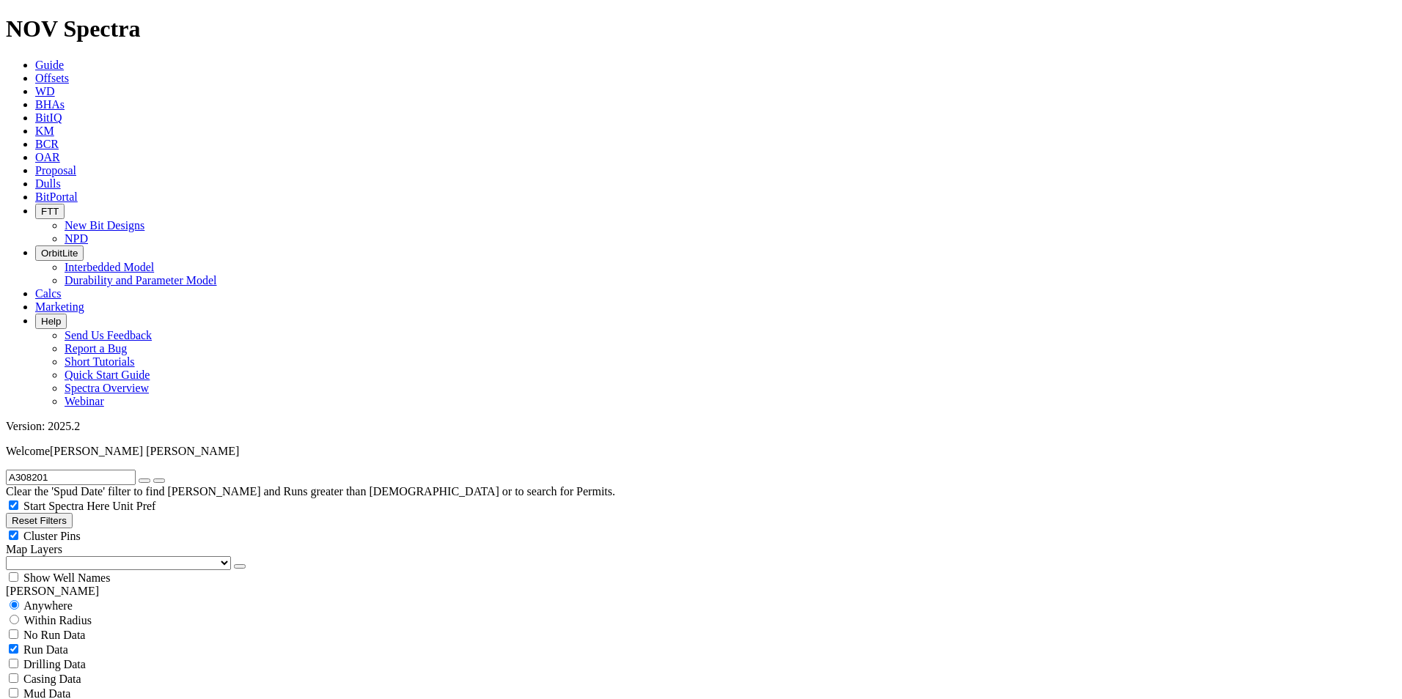
radio input "true"
click at [134, 470] on input "A308201" at bounding box center [71, 477] width 130 height 15
click at [61, 513] on button "Reset Filters" at bounding box center [39, 520] width 67 height 15
checkbox input "true"
click at [73, 470] on input "text" at bounding box center [71, 477] width 130 height 15
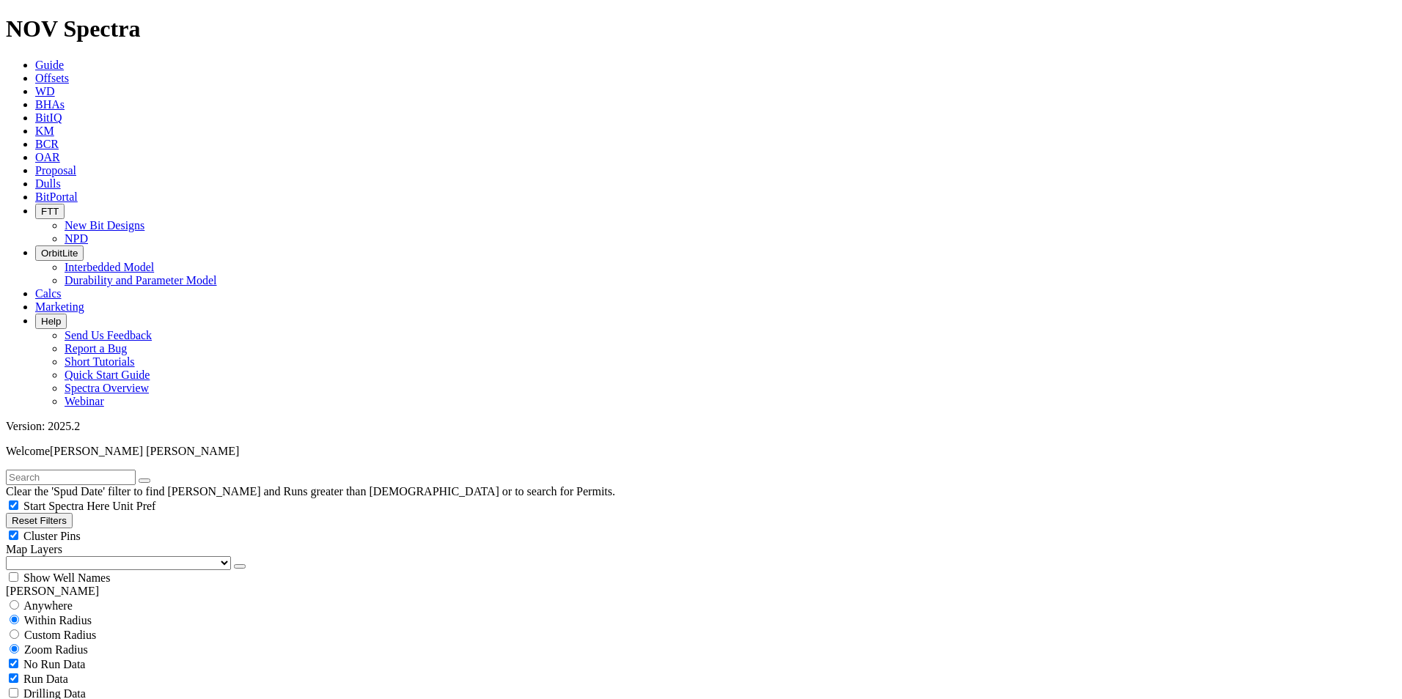
paste input "A308201"
type input "A308201"
click at [153, 479] on button "submit" at bounding box center [159, 481] width 12 height 4
